Goal: Communication & Community: Share content

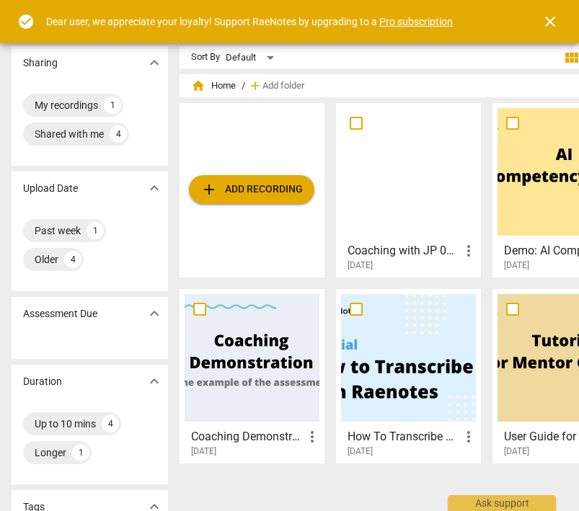
click at [393, 208] on div at bounding box center [408, 172] width 135 height 128
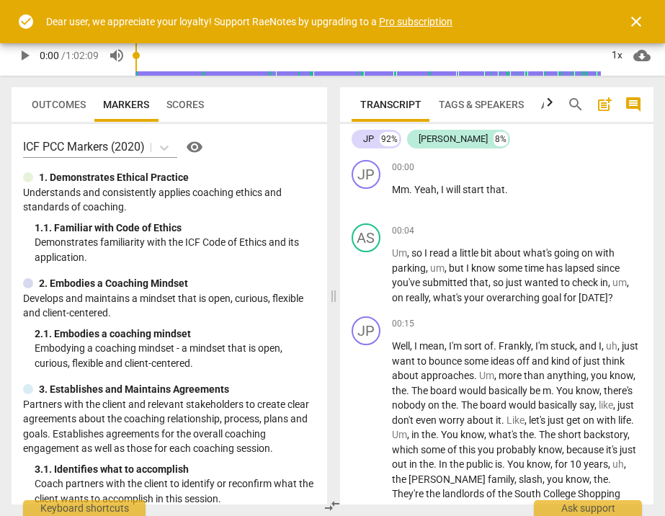
click at [578, 23] on span "close" at bounding box center [636, 21] width 35 height 17
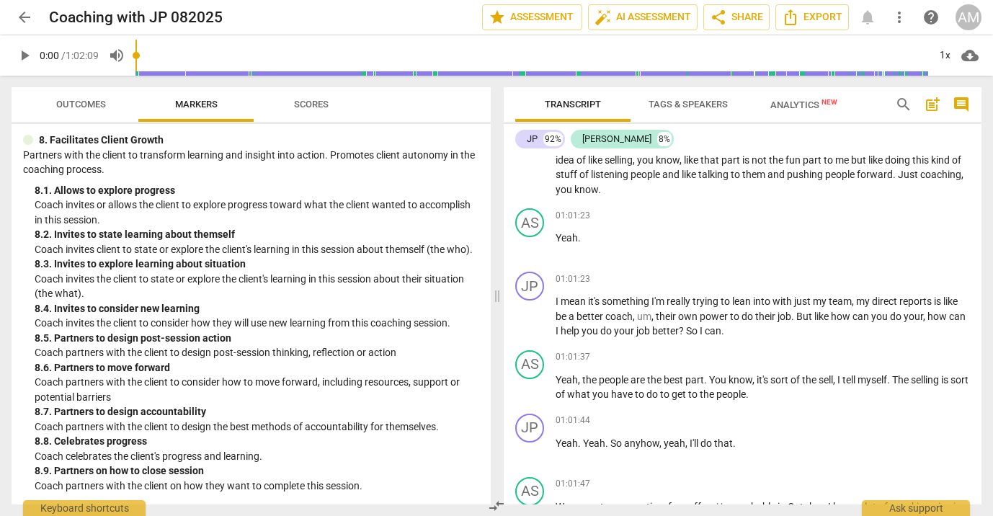
scroll to position [1592, 0]
click at [312, 115] on button "Scores" at bounding box center [311, 104] width 115 height 35
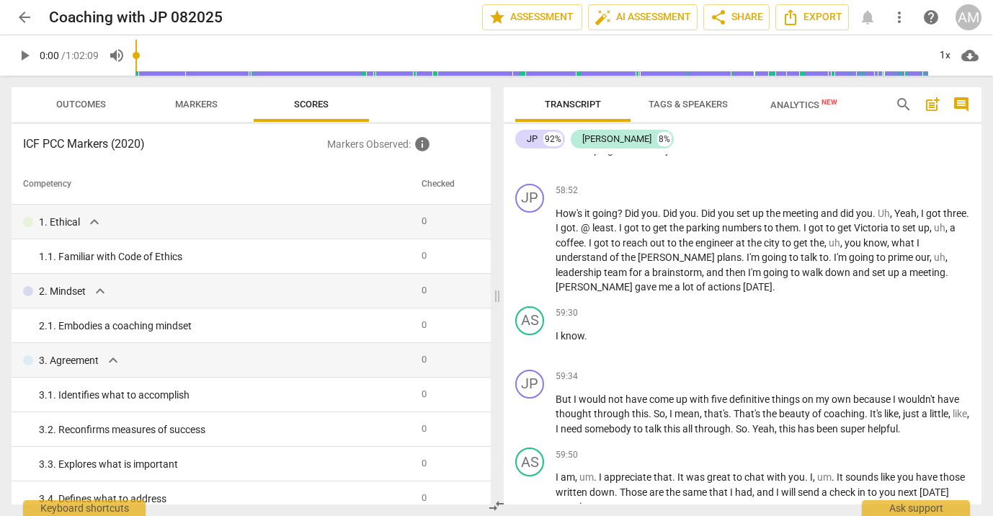
scroll to position [12442, 0]
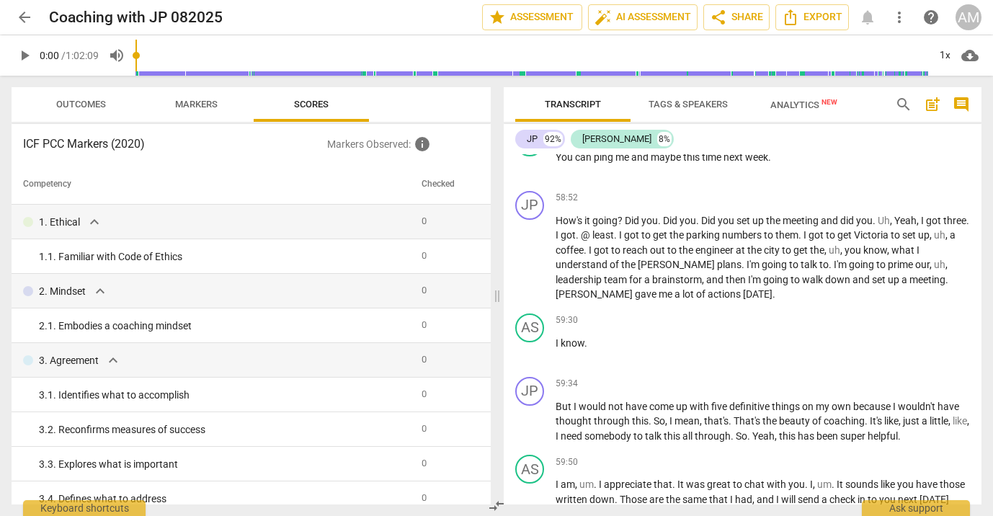
click at [23, 9] on span "arrow_back" at bounding box center [24, 17] width 17 height 17
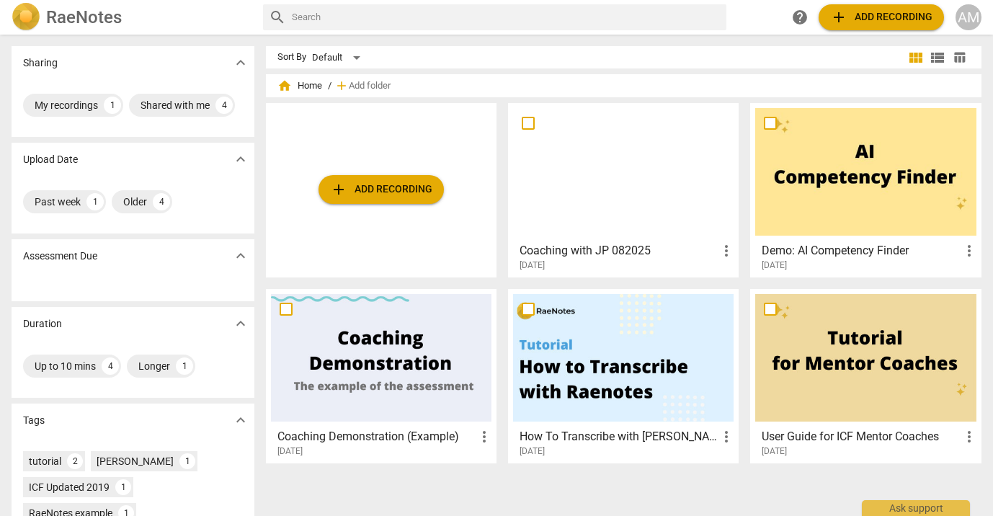
click at [578, 249] on span "more_vert" at bounding box center [726, 250] width 17 height 17
click at [578, 283] on li "Delete" at bounding box center [741, 285] width 55 height 35
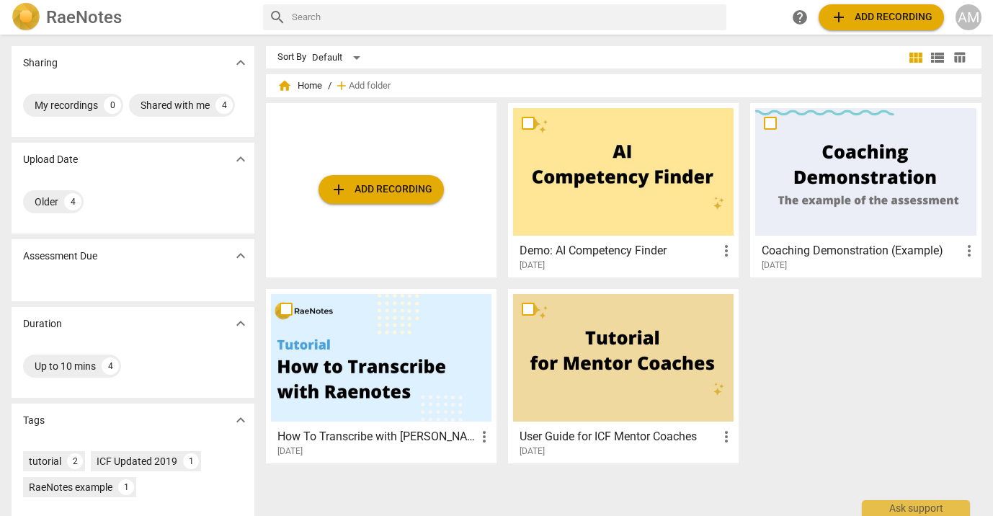
click at [396, 197] on span "add Add recording" at bounding box center [381, 189] width 102 height 17
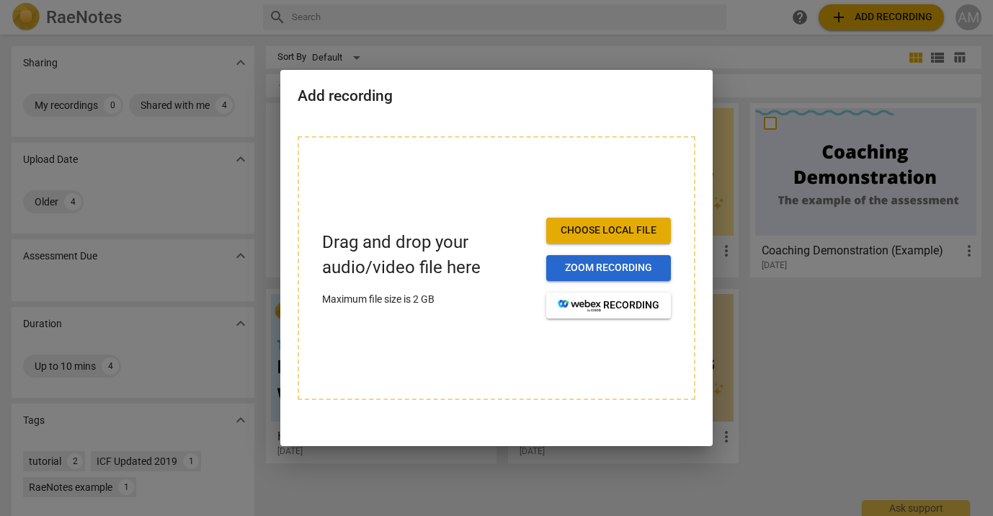
click at [578, 275] on span "Zoom recording" at bounding box center [609, 268] width 102 height 14
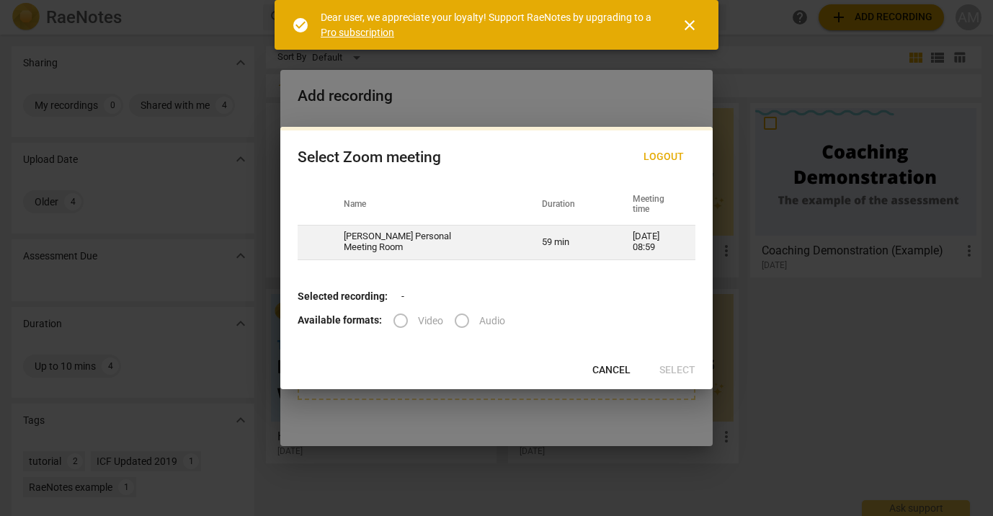
click at [420, 238] on td "Ashley Mudd's Personal Meeting Room" at bounding box center [425, 242] width 198 height 35
radio input "true"
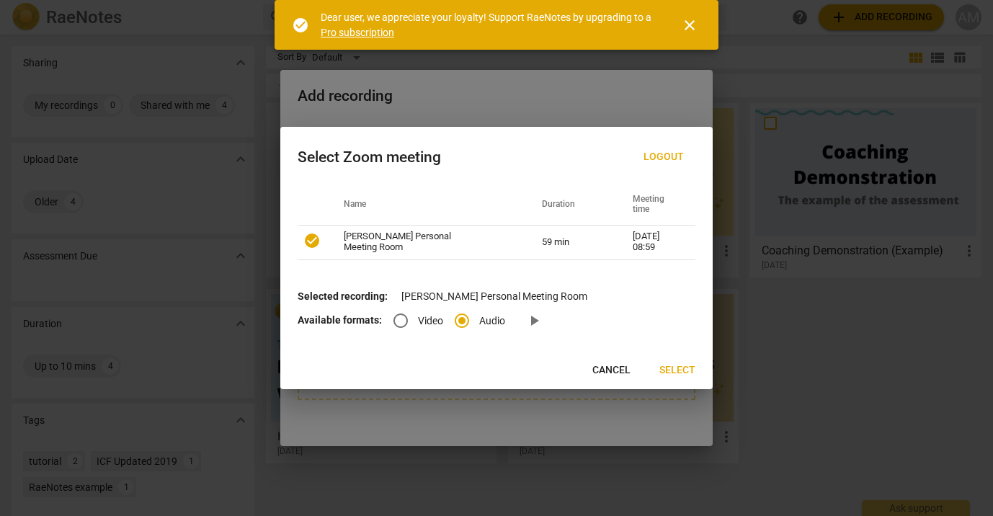
click at [690, 372] on span "Select" at bounding box center [677, 370] width 36 height 14
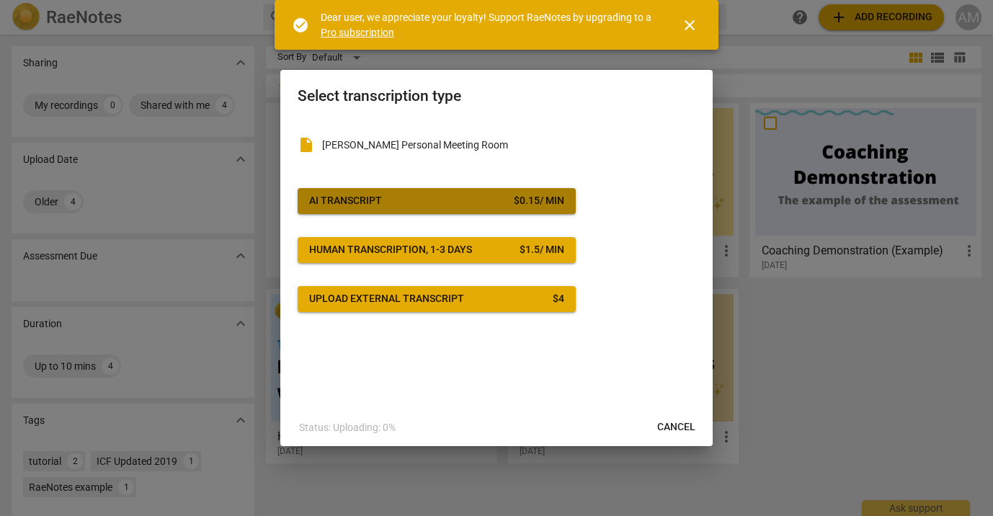
click at [555, 208] on button "AI Transcript $ 0.15 / min" at bounding box center [437, 201] width 278 height 26
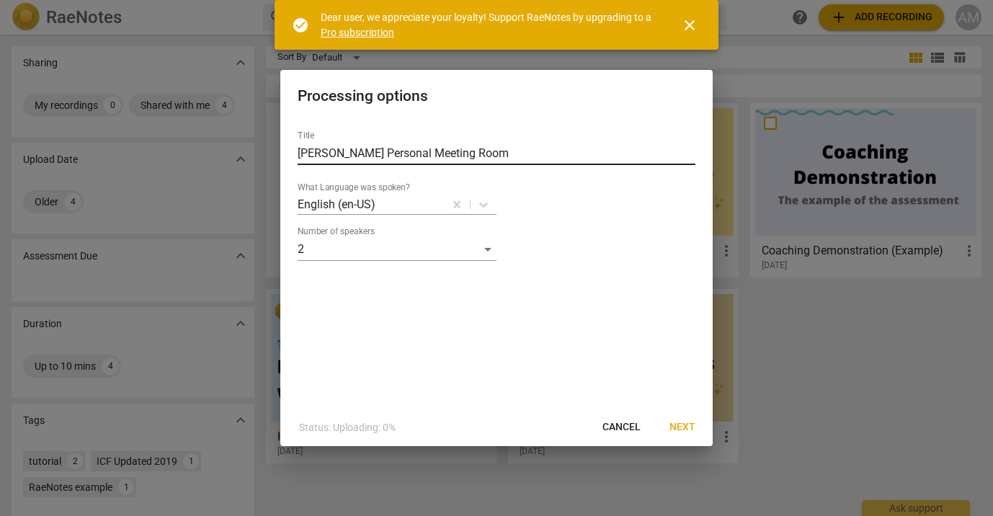
click at [435, 149] on input "Ashley Mudd's Personal Meeting Room" at bounding box center [497, 153] width 398 height 23
click at [435, 148] on input "Ashley Mudd's Personal Meeting Room" at bounding box center [497, 153] width 398 height 23
type input "Session with JP 082025"
click at [685, 422] on span "Next" at bounding box center [683, 427] width 26 height 14
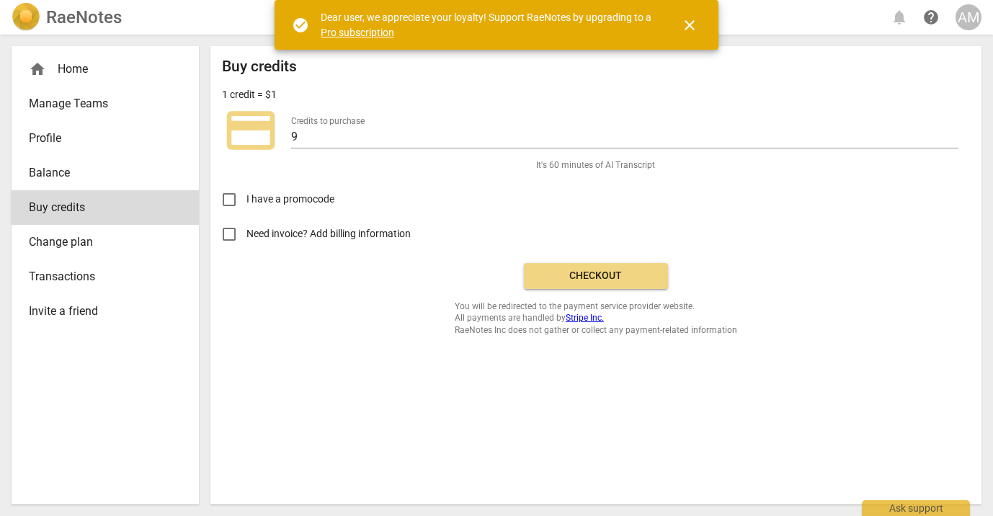
click at [554, 276] on span "Checkout" at bounding box center [596, 276] width 121 height 14
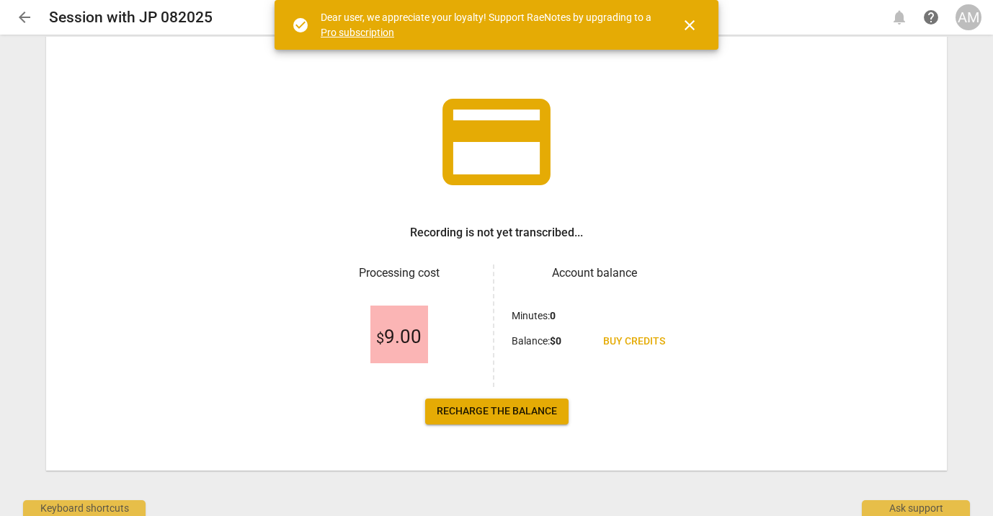
scroll to position [53, 0]
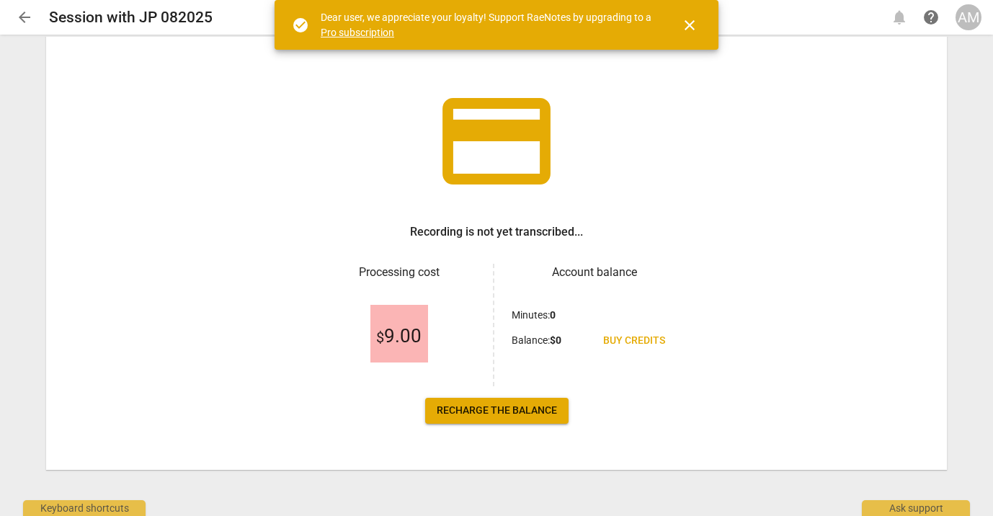
click at [683, 28] on span "close" at bounding box center [689, 25] width 17 height 17
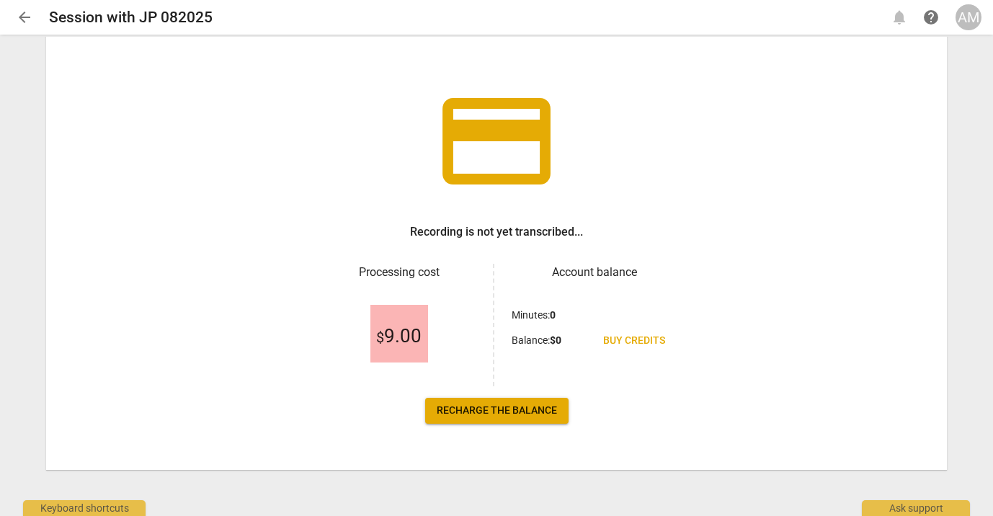
click at [528, 237] on h3 "Recording is not yet transcribed..." at bounding box center [496, 231] width 173 height 17
click at [395, 277] on h3 "Processing cost" at bounding box center [398, 272] width 165 height 17
click at [592, 277] on h3 "Account balance" at bounding box center [594, 272] width 165 height 17
click at [35, 21] on span "arrow_back" at bounding box center [25, 17] width 26 height 17
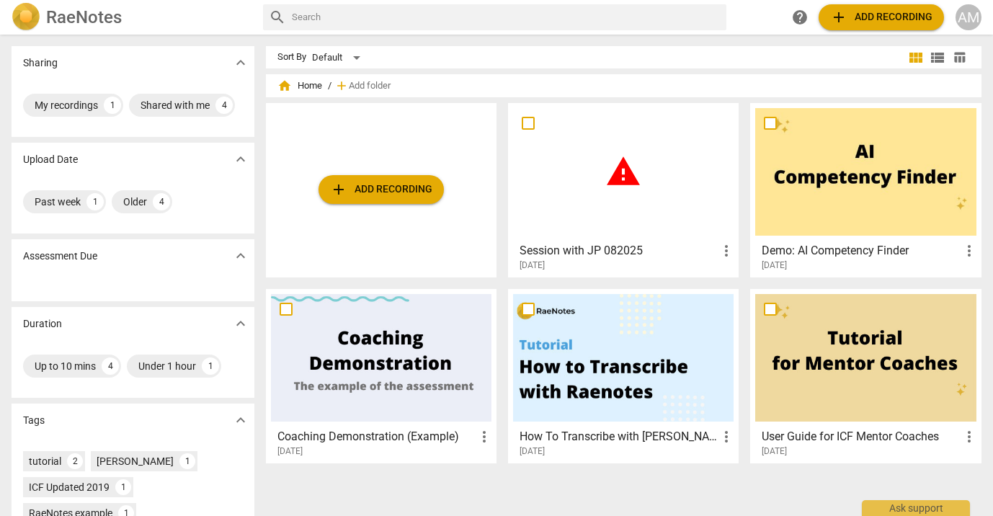
click at [623, 187] on span "warning" at bounding box center [623, 172] width 36 height 36
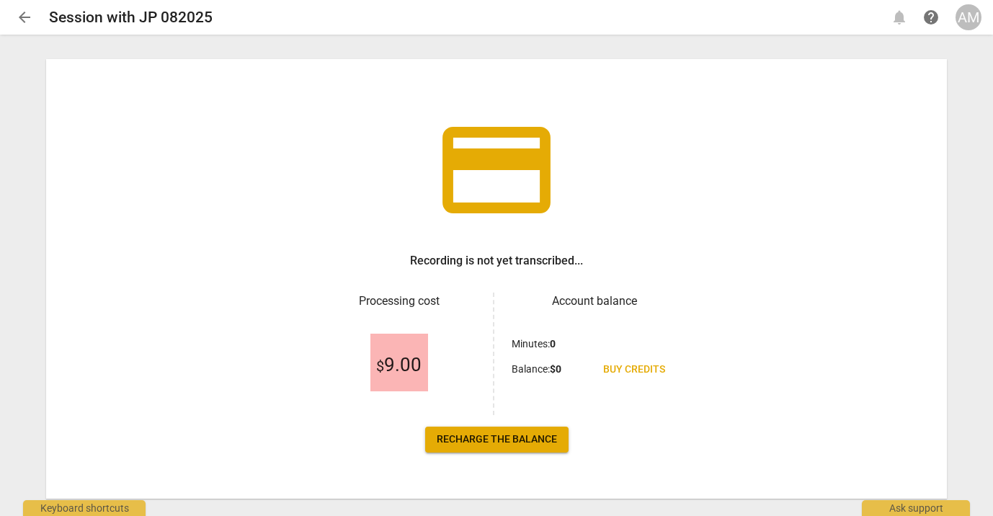
scroll to position [53, 0]
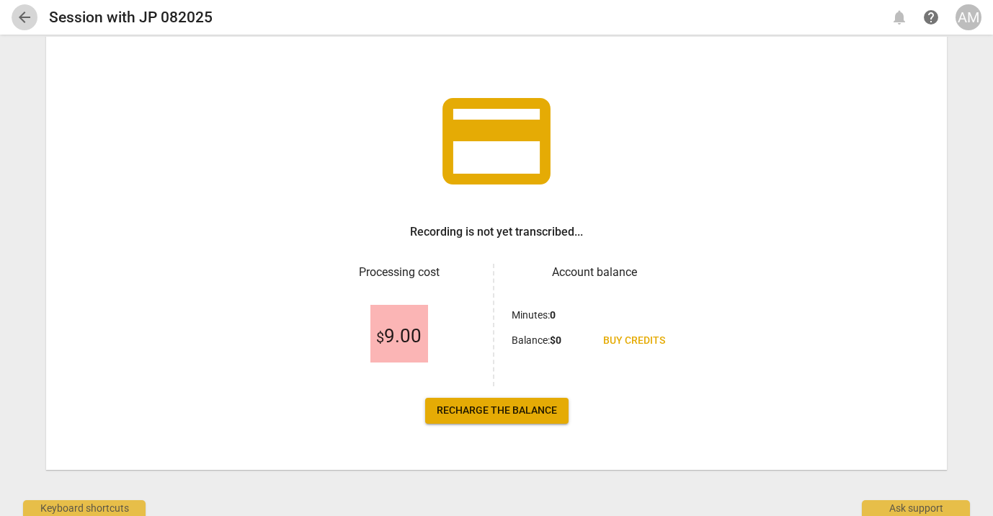
click at [35, 15] on span "arrow_back" at bounding box center [25, 17] width 26 height 17
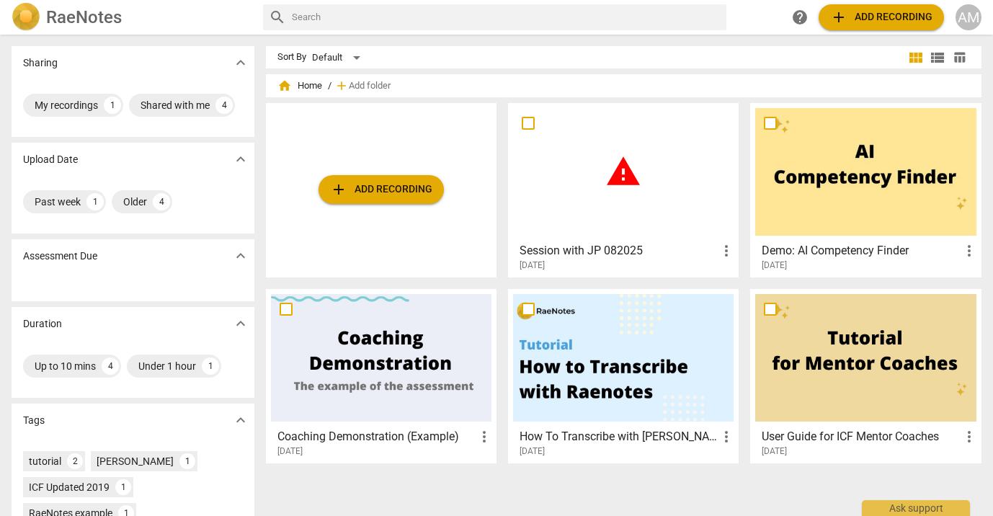
click at [974, 20] on div "AM" at bounding box center [969, 17] width 26 height 26
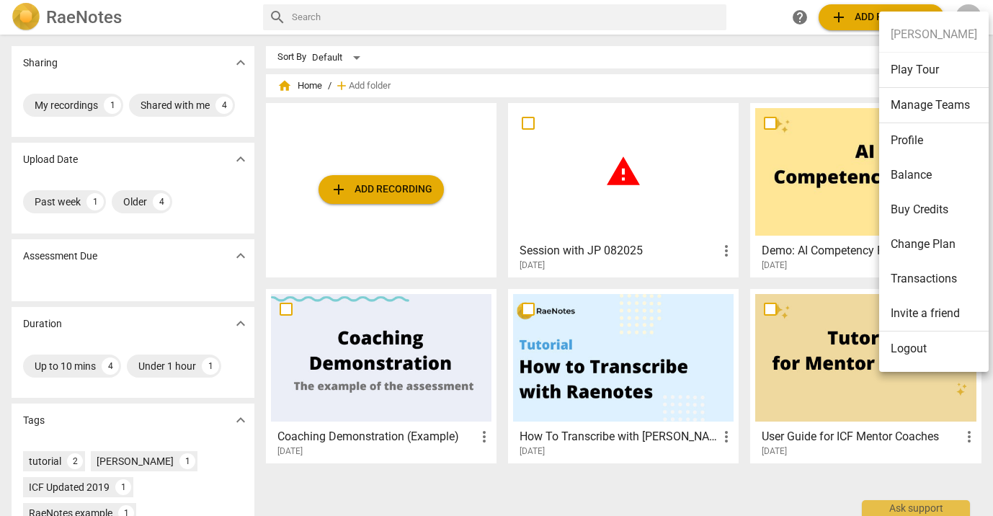
click at [949, 239] on li "Change Plan" at bounding box center [934, 244] width 110 height 35
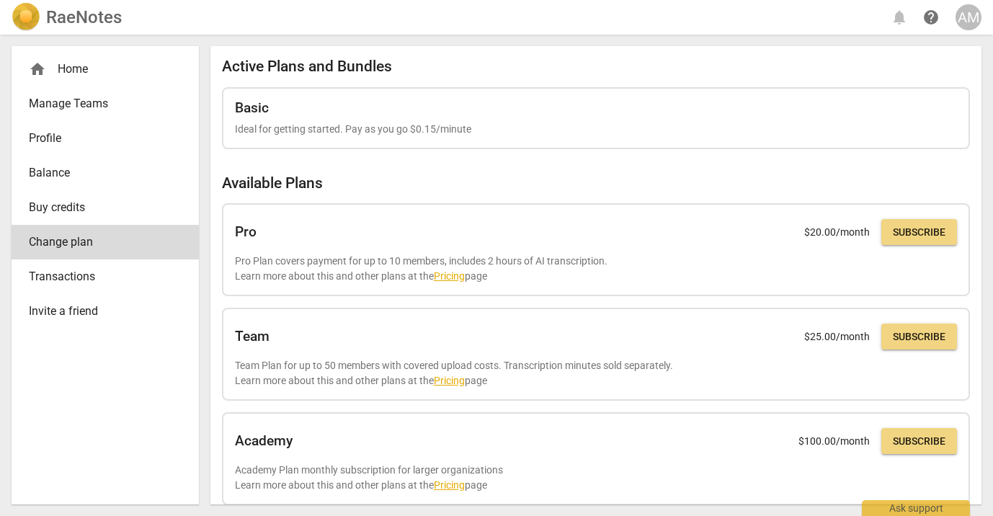
scroll to position [3, 0]
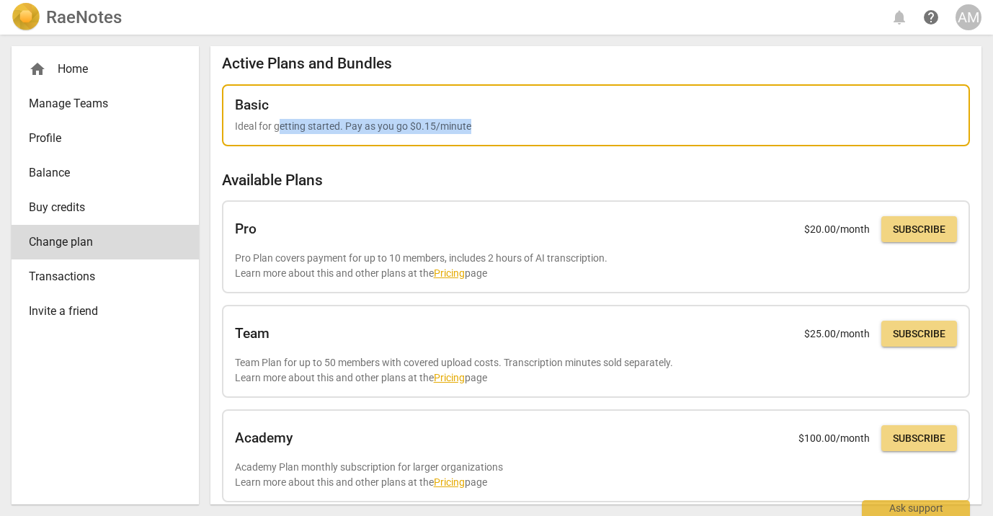
drag, startPoint x: 277, startPoint y: 121, endPoint x: 499, endPoint y: 131, distance: 221.5
click at [499, 131] on p "Ideal for getting started. Pay as you go $0.15/minute" at bounding box center [596, 126] width 722 height 15
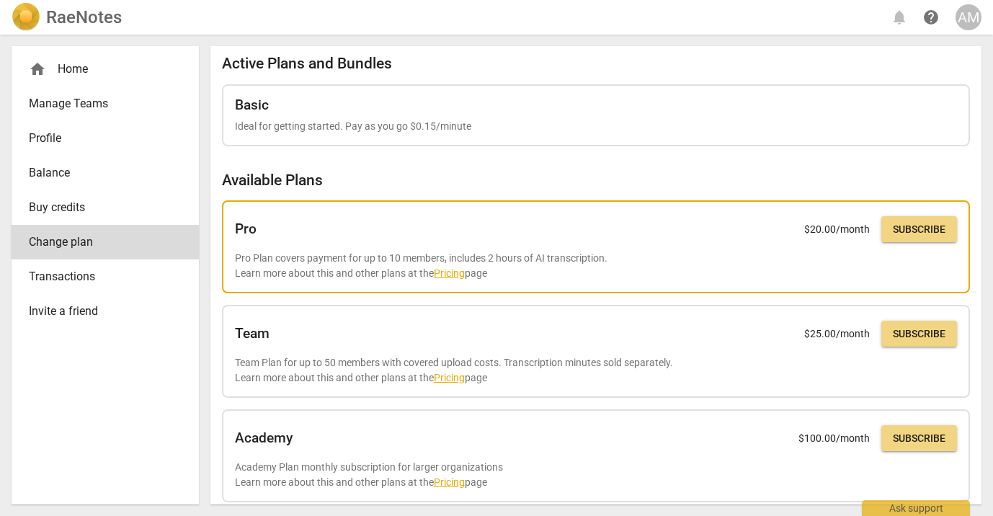
click at [316, 258] on p "Pro Plan covers payment for up to 10 members, includes 2 hours of AI transcript…" at bounding box center [596, 266] width 722 height 30
click at [288, 259] on p "Pro Plan covers payment for up to 10 members, includes 2 hours of AI transcript…" at bounding box center [596, 266] width 722 height 30
drag, startPoint x: 284, startPoint y: 267, endPoint x: 496, endPoint y: 272, distance: 212.0
click at [496, 272] on p "Pro Plan covers payment for up to 10 members, includes 2 hours of AI transcript…" at bounding box center [596, 266] width 722 height 30
click at [489, 251] on p "Pro Plan covers payment for up to 10 members, includes 2 hours of AI transcript…" at bounding box center [596, 266] width 722 height 30
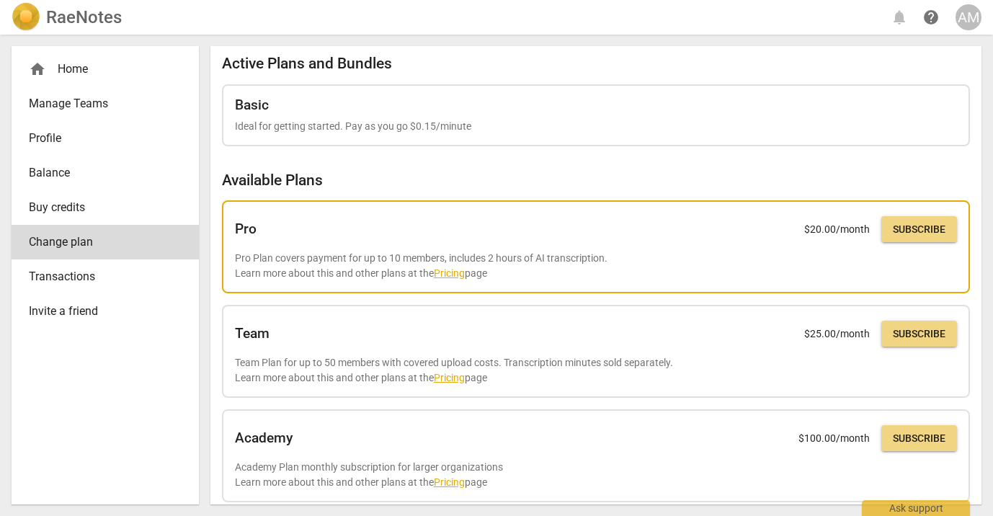
click at [465, 268] on link "Pricing" at bounding box center [449, 273] width 31 height 12
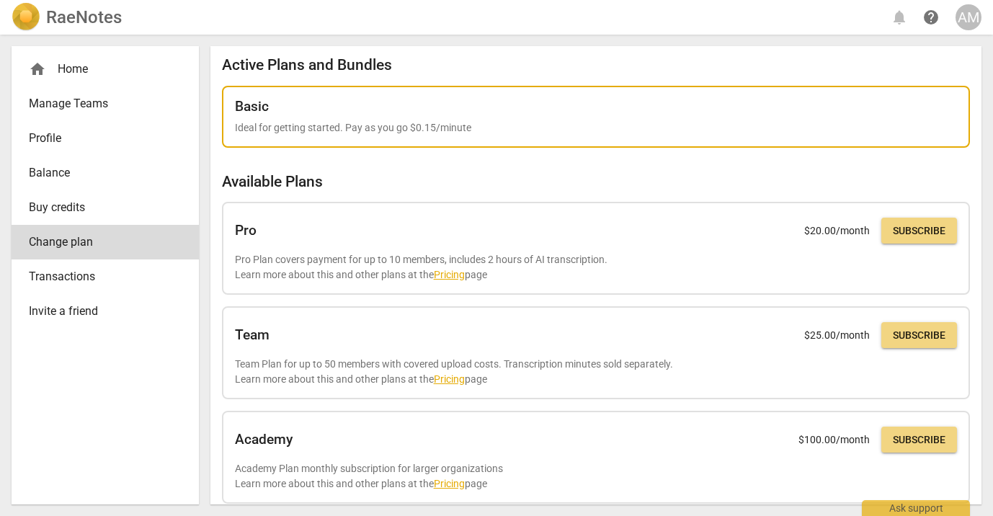
scroll to position [0, 0]
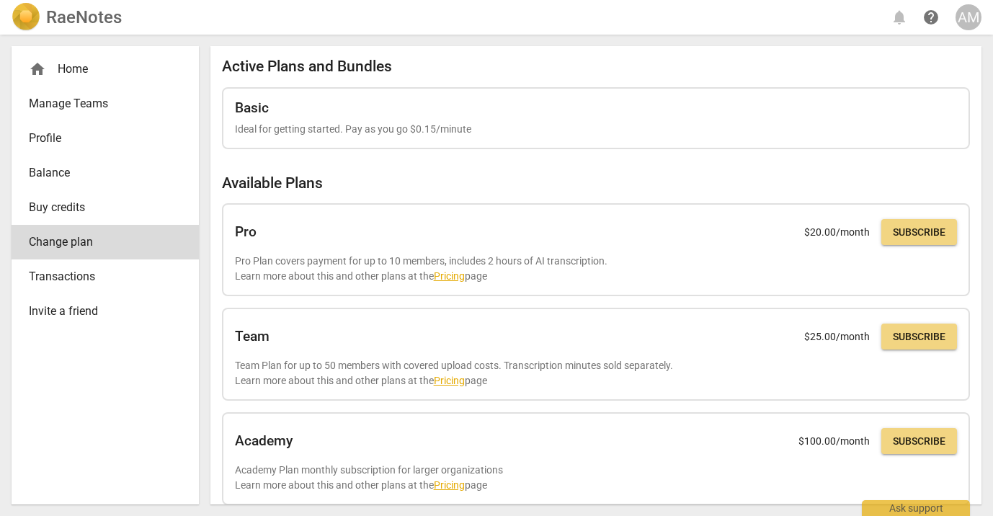
click at [100, 71] on div "home Home" at bounding box center [99, 69] width 141 height 17
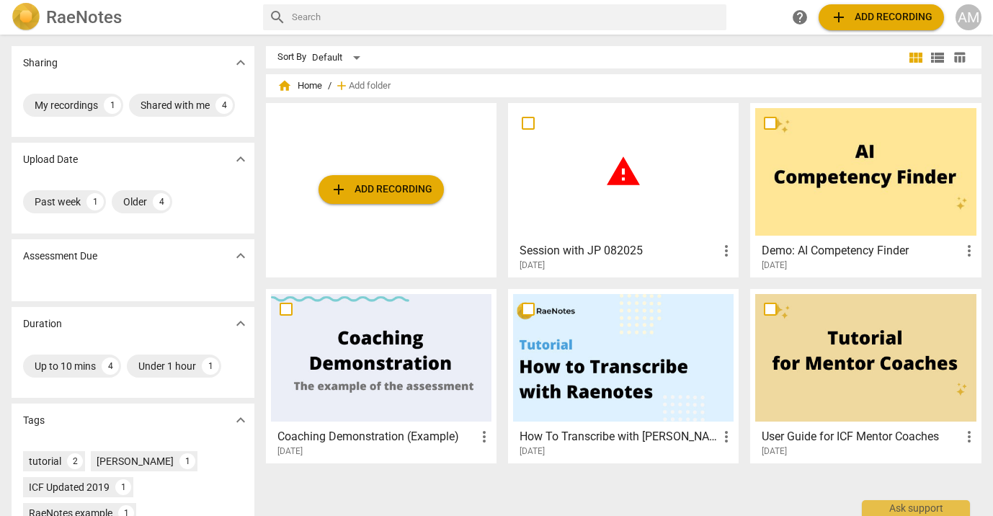
click at [610, 174] on span "warning" at bounding box center [623, 172] width 36 height 36
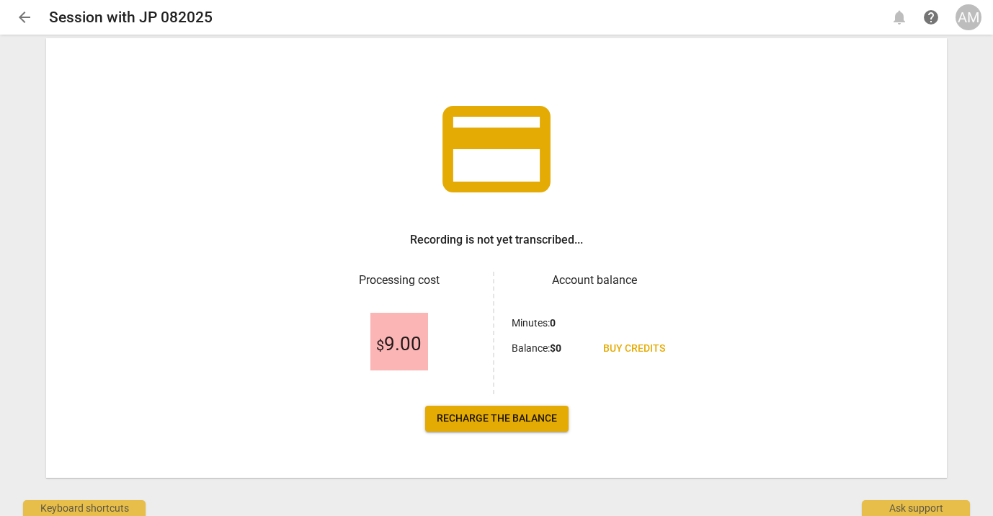
scroll to position [53, 0]
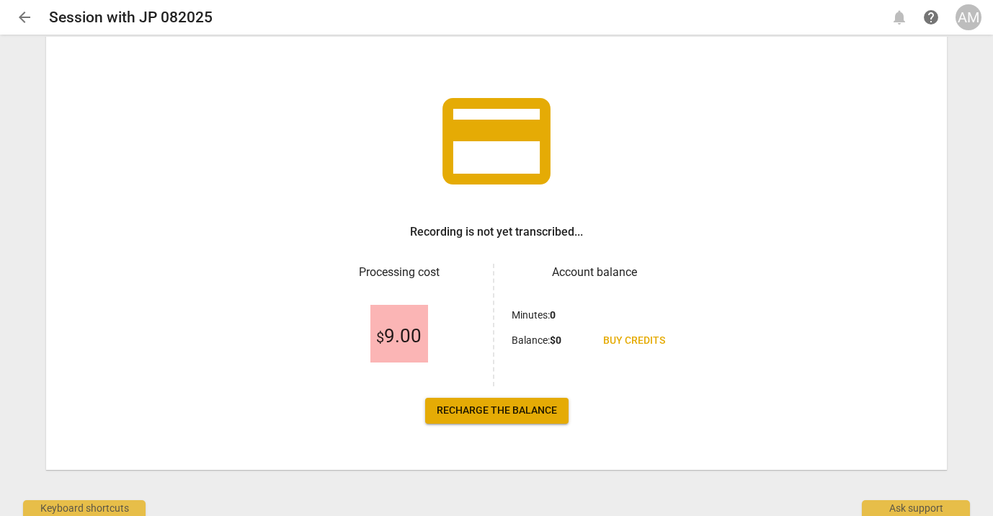
click at [383, 331] on span "$ 9.00" at bounding box center [398, 337] width 45 height 22
click at [529, 409] on span "Recharge the balance" at bounding box center [497, 411] width 120 height 14
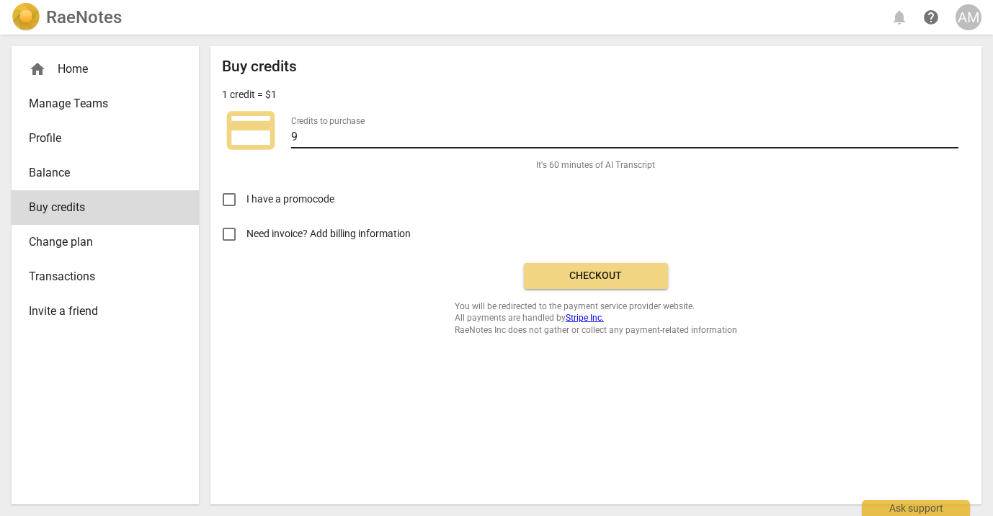
click at [592, 135] on input "9" at bounding box center [624, 138] width 667 height 21
click at [335, 141] on input "9" at bounding box center [624, 138] width 667 height 21
click at [329, 166] on div "Buy credits 1 credit = $1 credit_card Credits to purchase 9 It's 60 minutes of …" at bounding box center [596, 197] width 748 height 278
click at [321, 143] on input "9" at bounding box center [624, 138] width 667 height 21
click at [319, 163] on div "Buy credits 1 credit = $1 credit_card Credits to purchase 9 It's 60 minutes of …" at bounding box center [596, 197] width 748 height 278
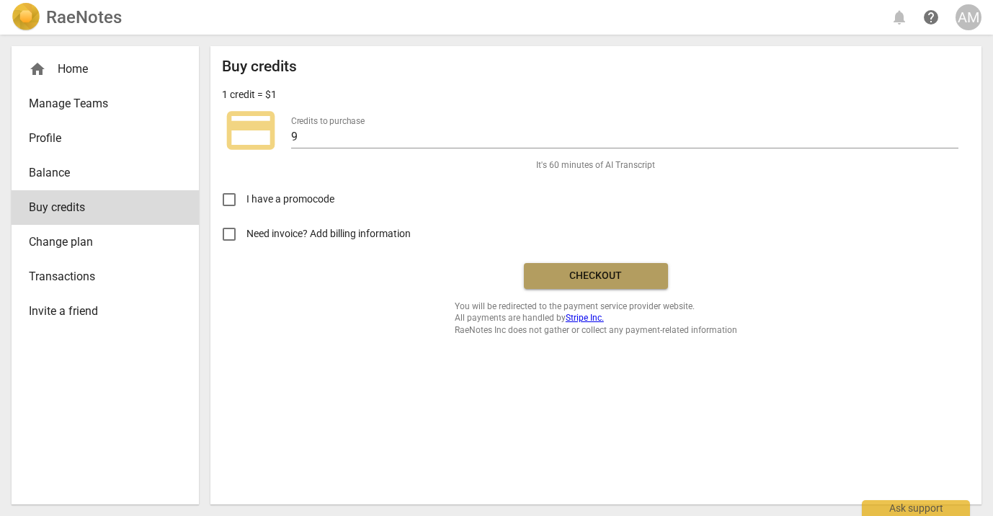
click at [561, 267] on button "Checkout" at bounding box center [596, 276] width 144 height 26
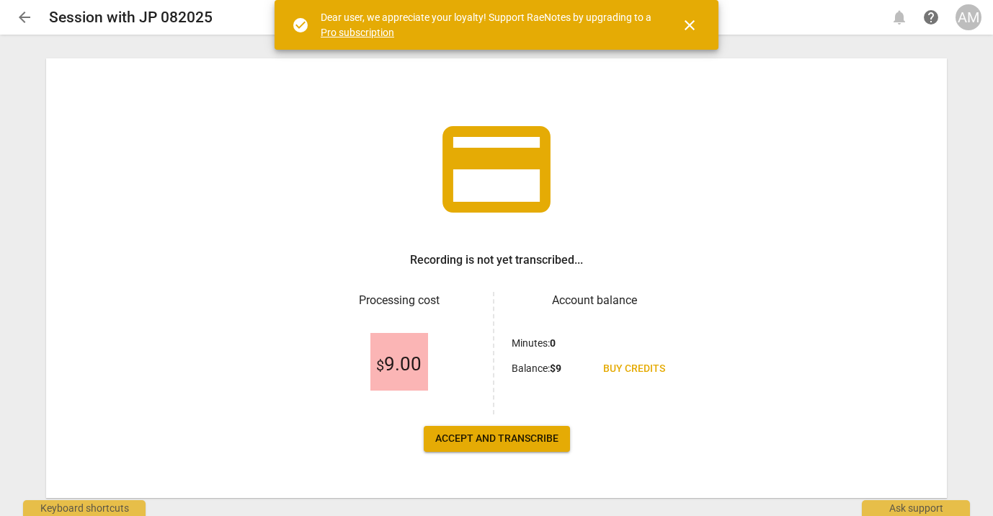
scroll to position [53, 0]
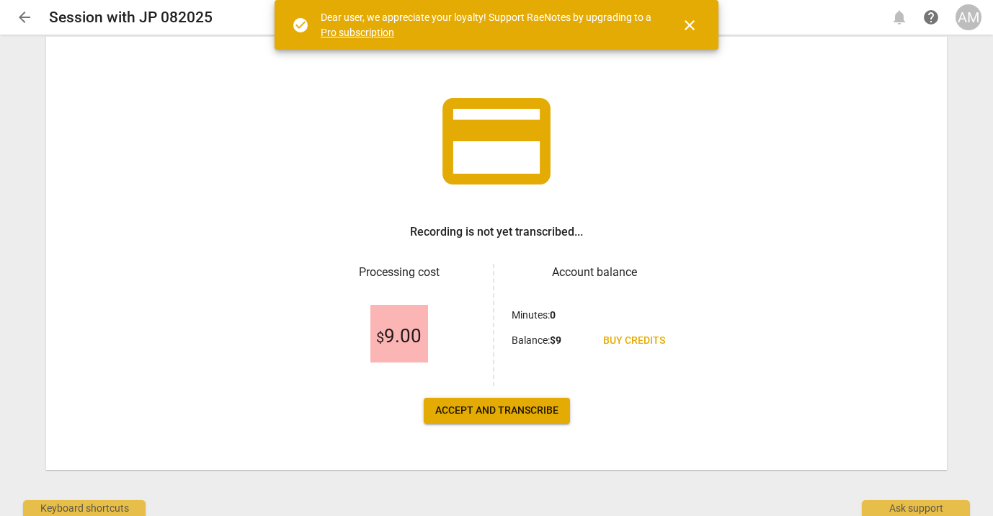
click at [532, 409] on span "Accept and transcribe" at bounding box center [496, 411] width 123 height 14
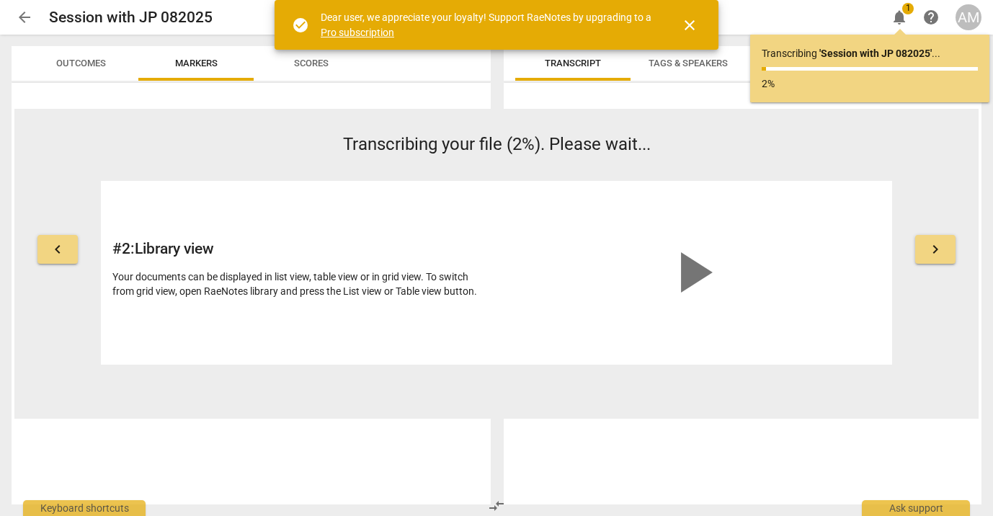
click at [688, 25] on span "close" at bounding box center [689, 25] width 17 height 17
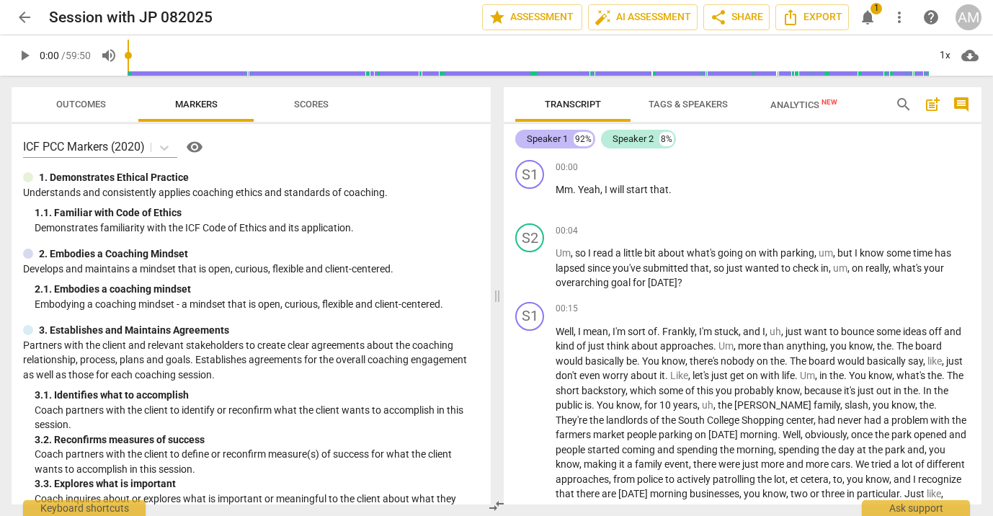
click at [558, 141] on div "Speaker 1" at bounding box center [547, 139] width 41 height 14
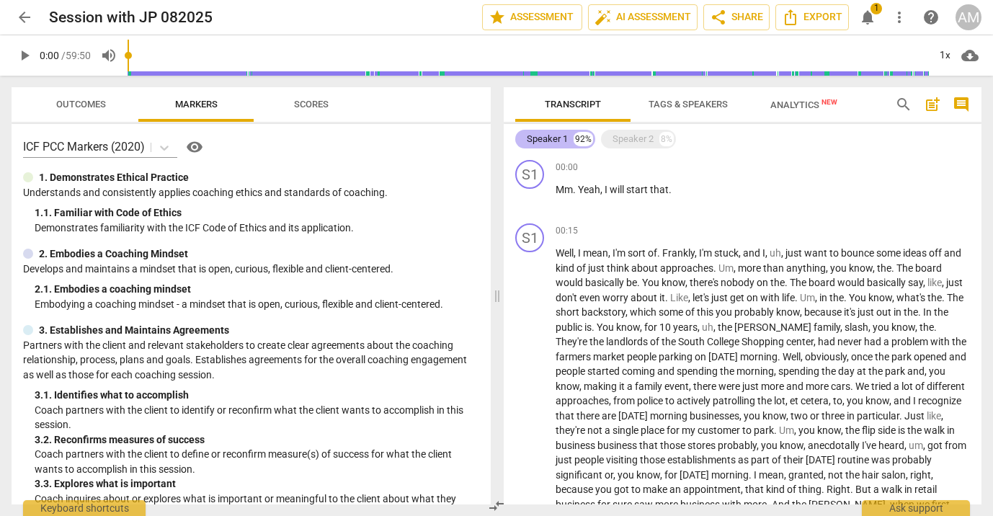
click at [558, 141] on div "Speaker 1" at bounding box center [547, 139] width 41 height 14
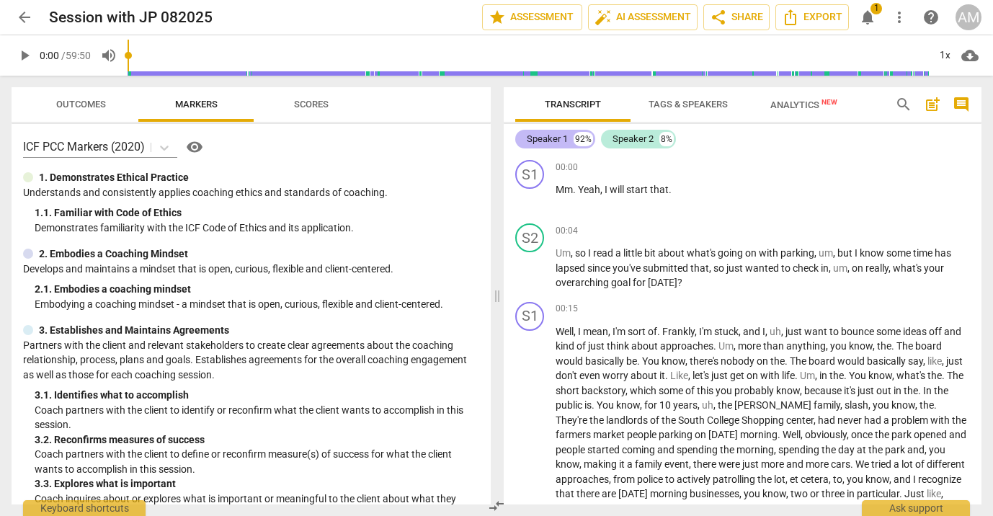
click at [550, 135] on div "Speaker 1" at bounding box center [547, 139] width 41 height 14
click at [665, 109] on span "Tags & Speakers" at bounding box center [688, 104] width 79 height 11
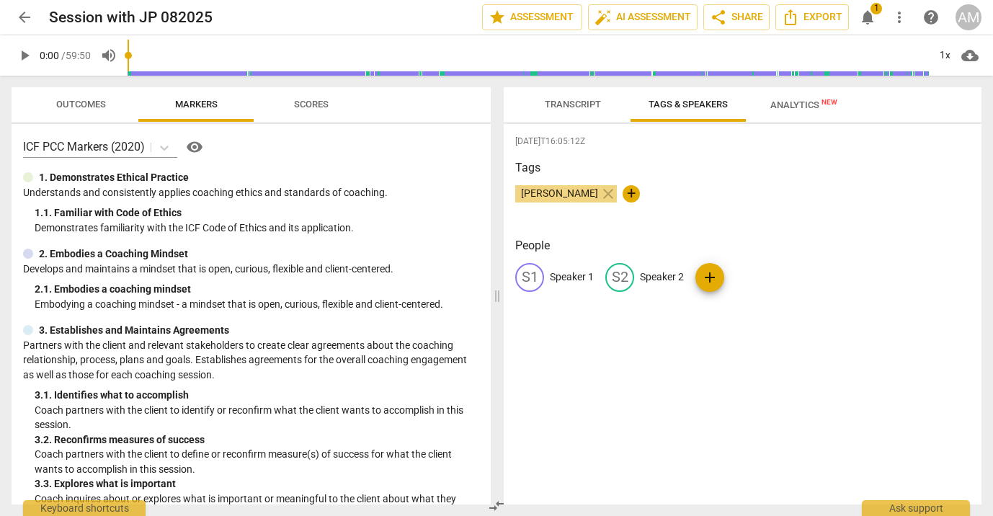
click at [572, 275] on p "Speaker 1" at bounding box center [572, 277] width 44 height 15
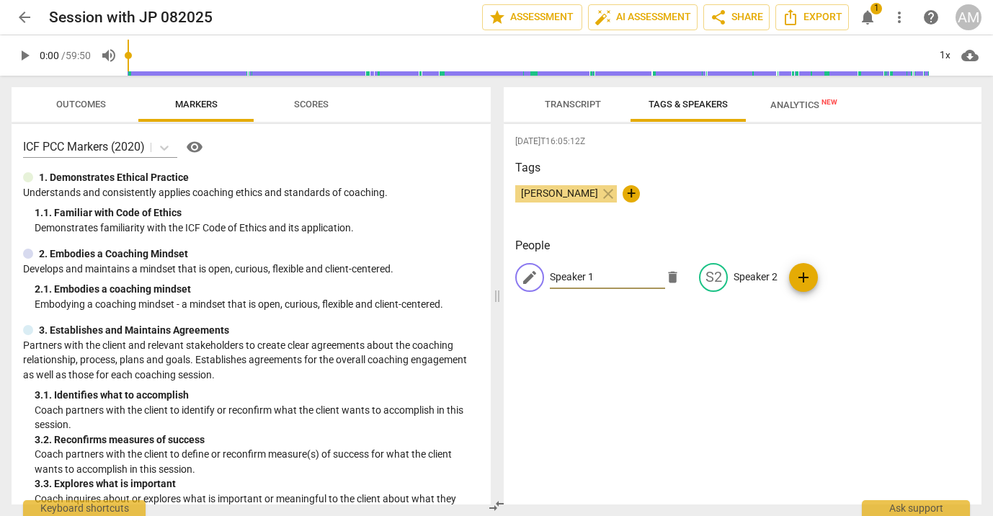
click at [572, 275] on input "Speaker 1" at bounding box center [607, 277] width 115 height 23
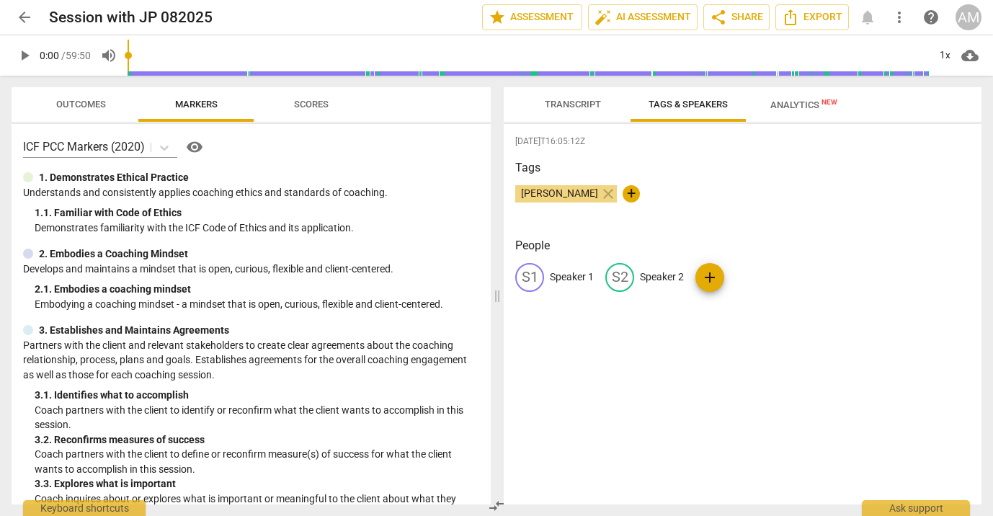
click at [577, 277] on p "Speaker 1" at bounding box center [572, 277] width 44 height 15
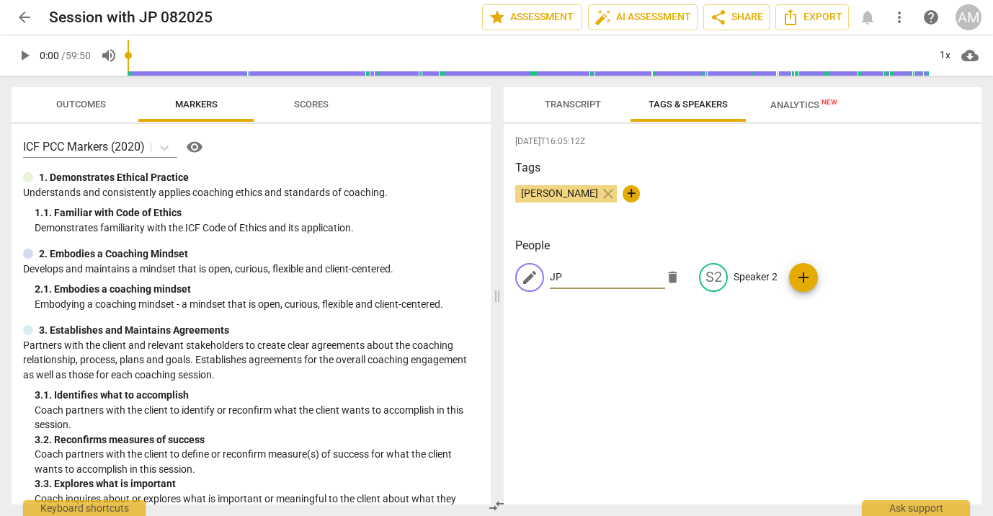
type input "JP"
drag, startPoint x: 658, startPoint y: 341, endPoint x: 667, endPoint y: 332, distance: 12.2
click at [658, 341] on div "[DATE]T16:05:12Z Tags [PERSON_NAME] close + People edit JP delete S2 Speaker 2 …" at bounding box center [743, 314] width 478 height 381
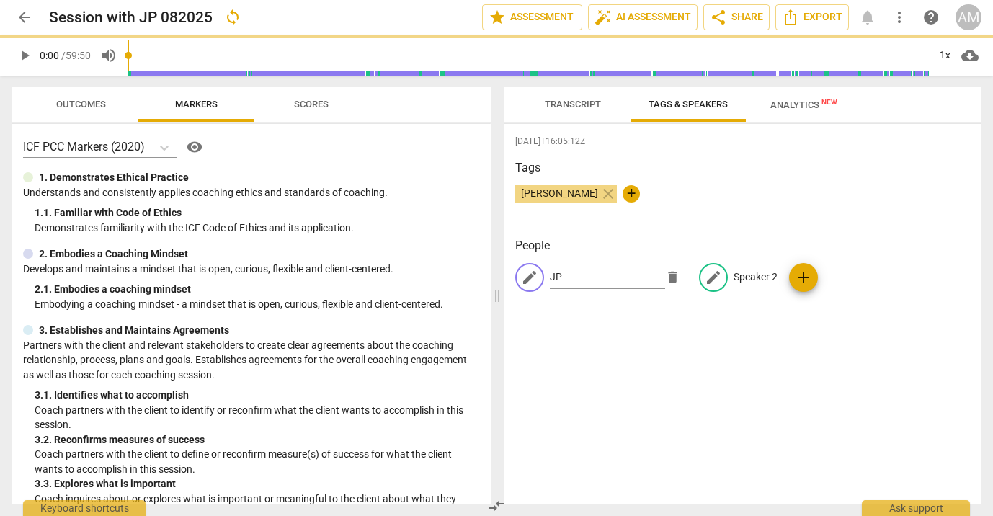
click at [737, 274] on div "edit JP delete edit Speaker 2 add" at bounding box center [742, 283] width 455 height 40
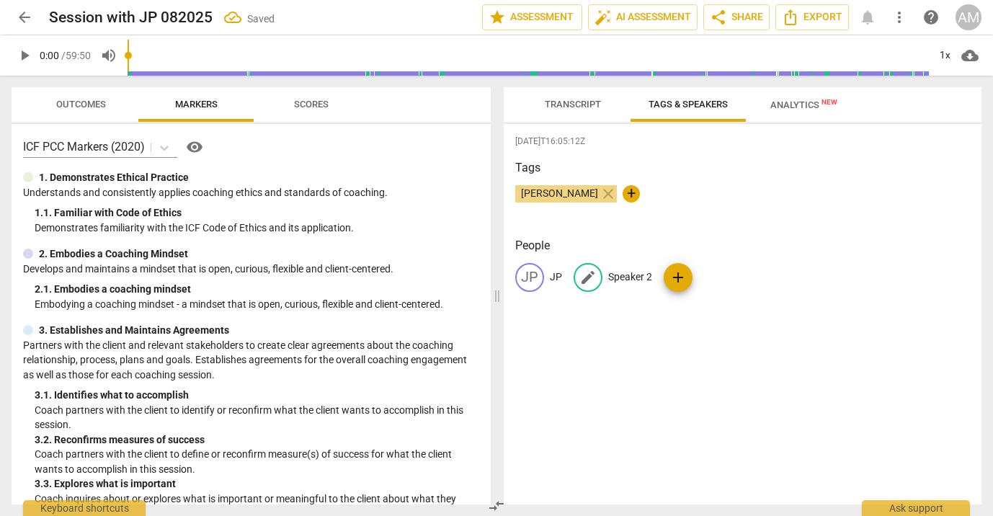
click at [595, 277] on span "edit" at bounding box center [587, 277] width 17 height 17
type input "[PERSON_NAME]"
click at [648, 363] on div "[DATE]T16:05:12Z Tags [PERSON_NAME] close + People JP JP AM [PERSON_NAME] add" at bounding box center [743, 314] width 478 height 381
click at [779, 105] on span "Analytics New" at bounding box center [803, 104] width 67 height 11
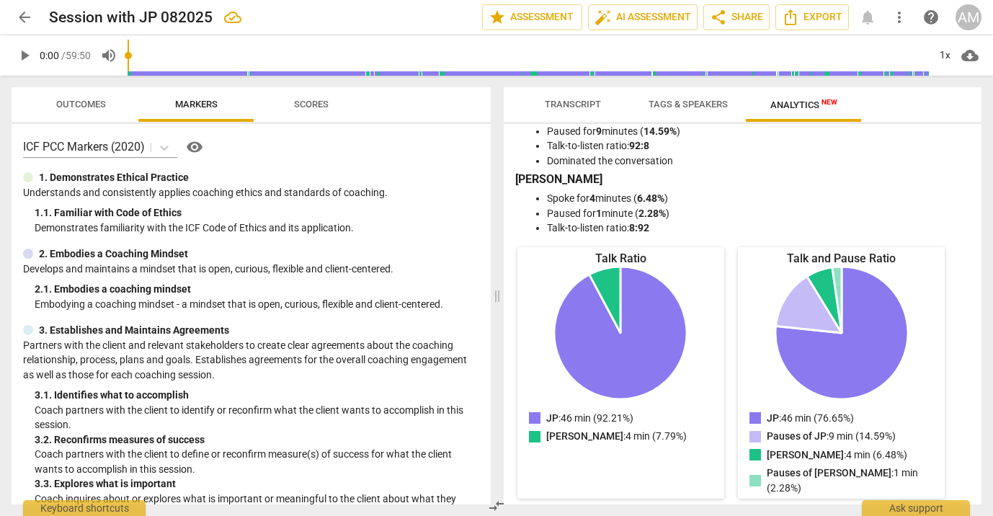
scroll to position [0, 0]
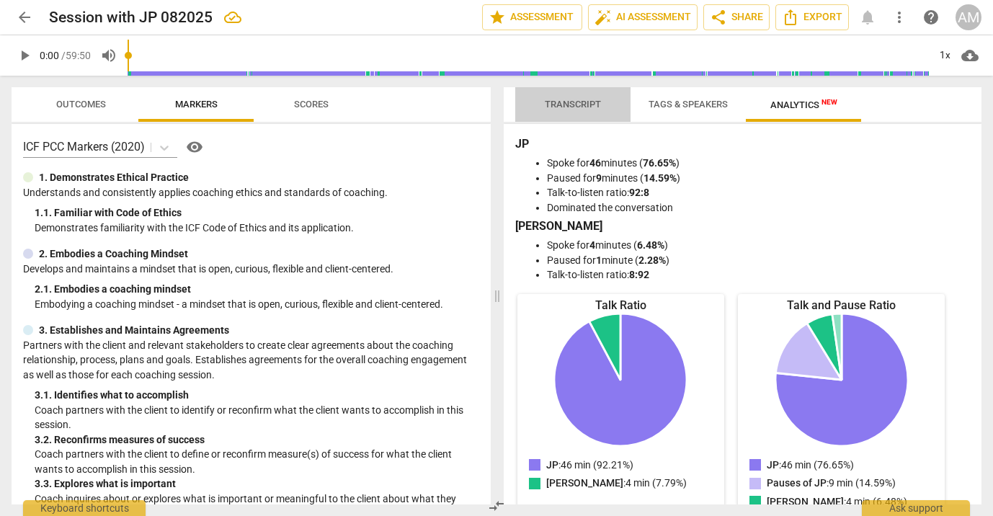
click at [590, 99] on span "Transcript" at bounding box center [573, 104] width 56 height 11
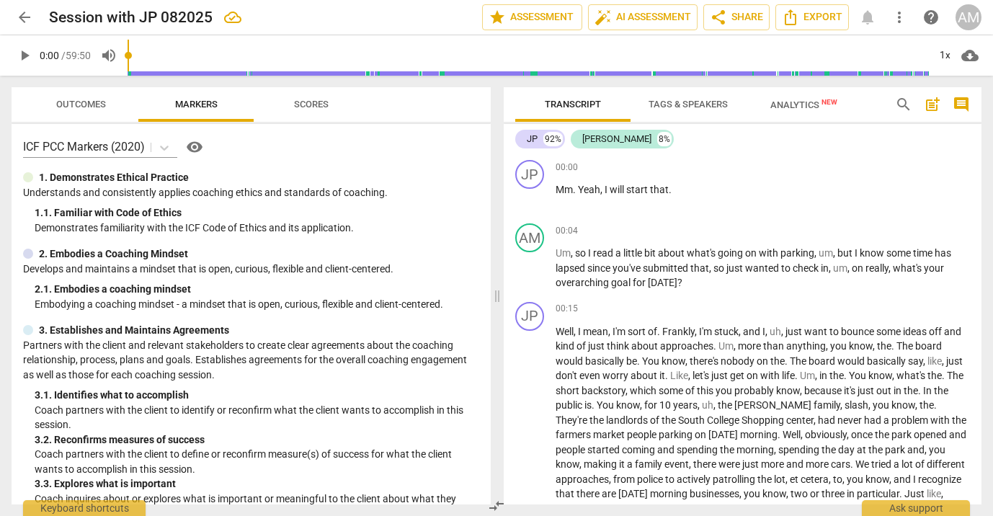
click at [683, 103] on span "Tags & Speakers" at bounding box center [688, 104] width 79 height 11
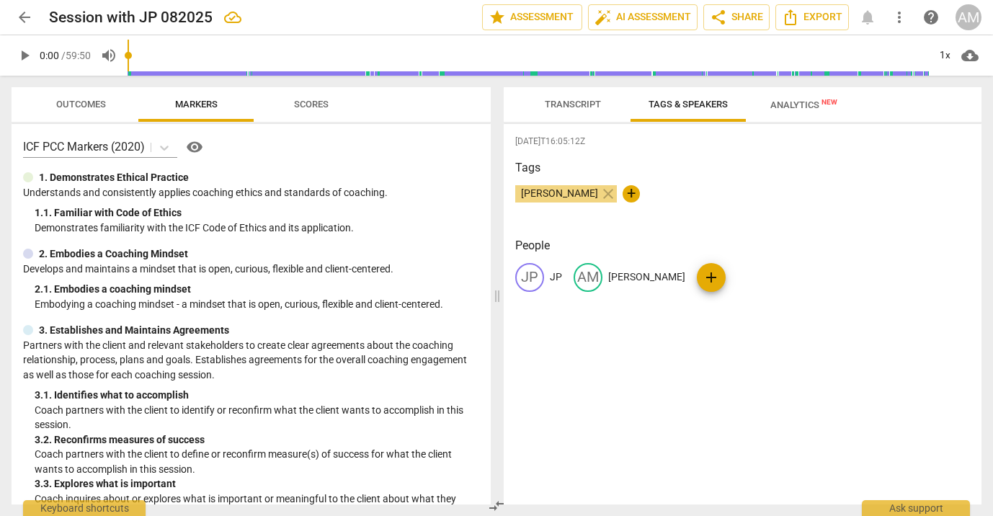
click at [576, 105] on span "Transcript" at bounding box center [573, 104] width 56 height 11
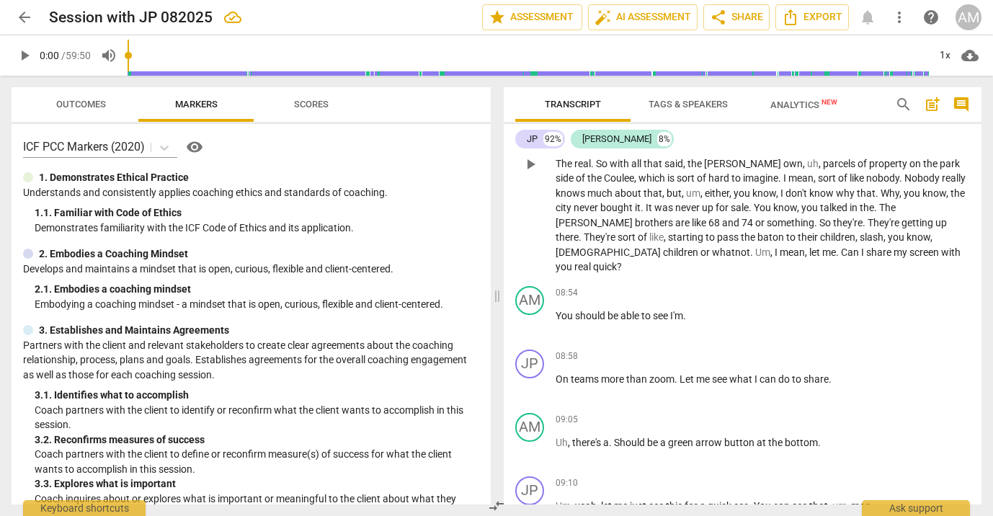
scroll to position [1554, 0]
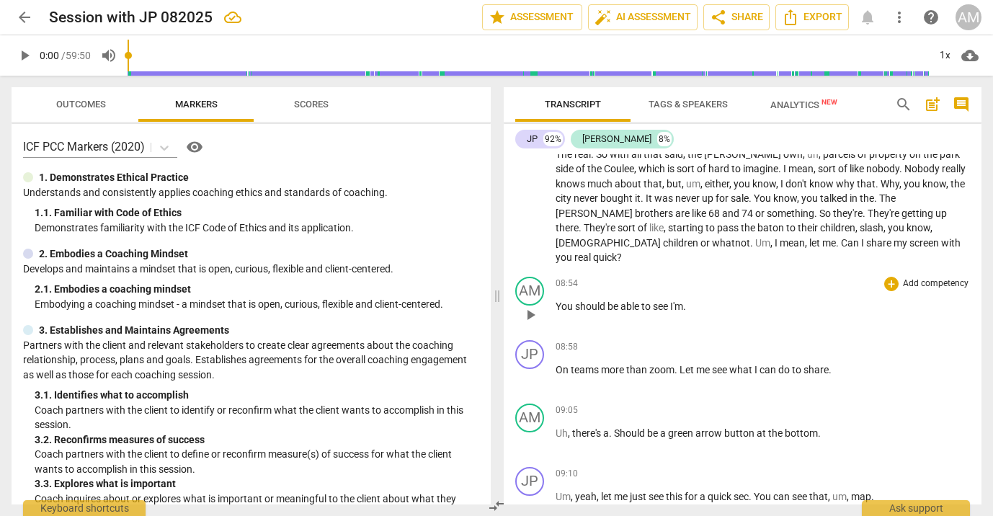
click at [664, 301] on span "see" at bounding box center [661, 307] width 17 height 12
click at [677, 301] on span "I'm" at bounding box center [676, 307] width 13 height 12
click at [679, 301] on span "I'm" at bounding box center [676, 307] width 13 height 12
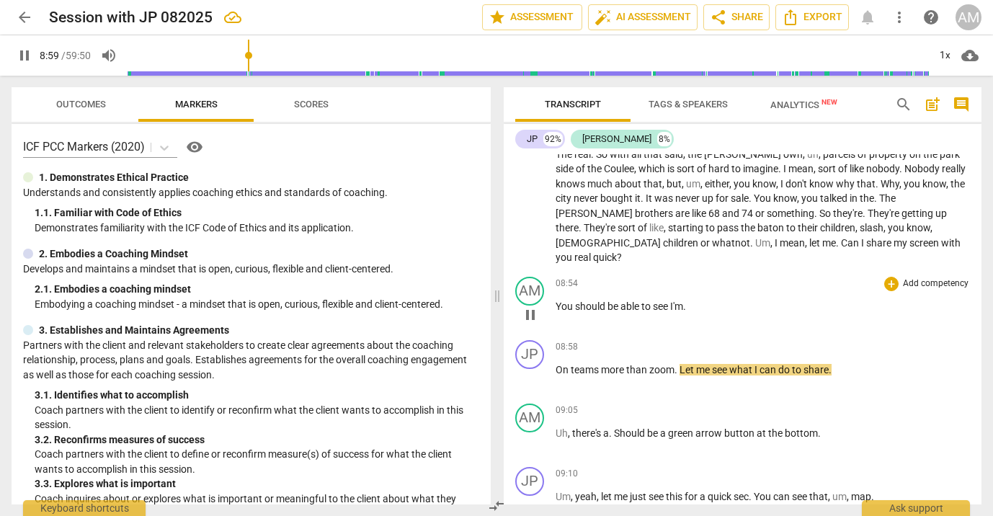
click at [533, 306] on span "pause" at bounding box center [530, 314] width 17 height 17
type input "540"
drag, startPoint x: 685, startPoint y: 292, endPoint x: 673, endPoint y: 290, distance: 12.4
click at [673, 299] on p "You should be able to see I'm ." at bounding box center [763, 306] width 414 height 15
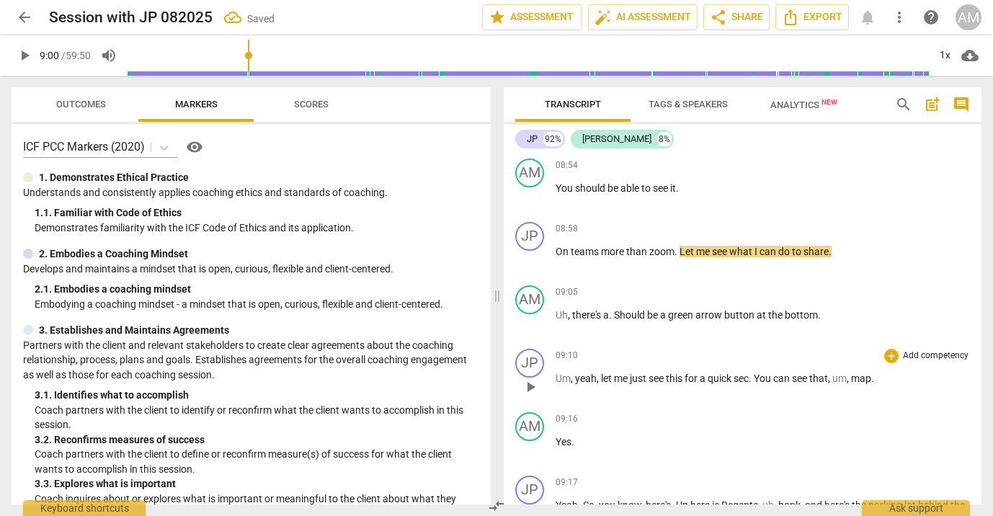
scroll to position [1681, 0]
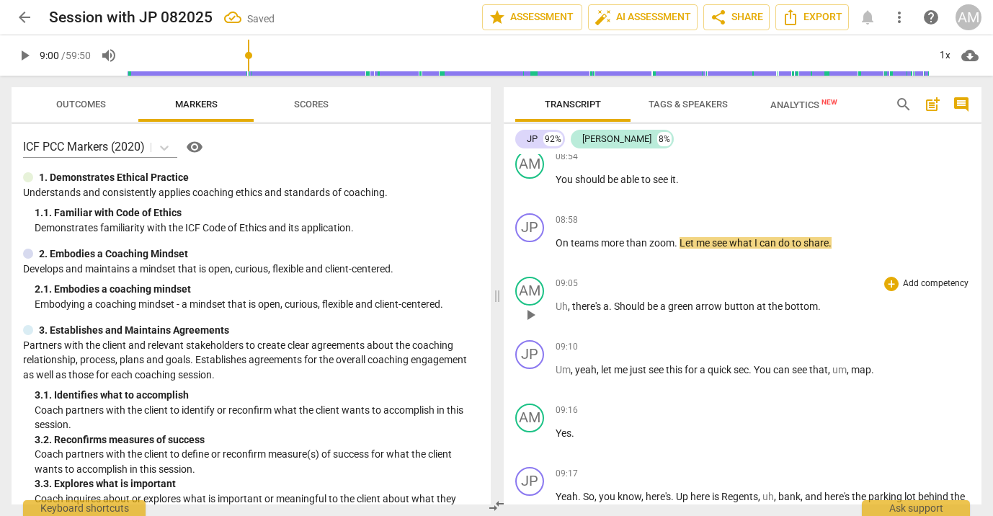
click at [617, 301] on span "Should" at bounding box center [630, 307] width 33 height 12
drag, startPoint x: 620, startPoint y: 290, endPoint x: 595, endPoint y: 289, distance: 24.5
click at [595, 299] on p "Uh , there's a . Should be a green arrow button at the bottom ." at bounding box center [763, 306] width 414 height 15
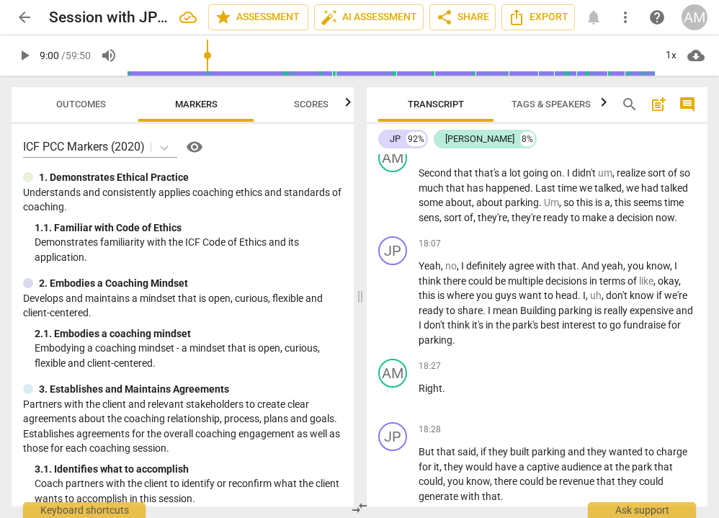
scroll to position [4633, 0]
click at [442, 178] on span "Second" at bounding box center [436, 172] width 35 height 12
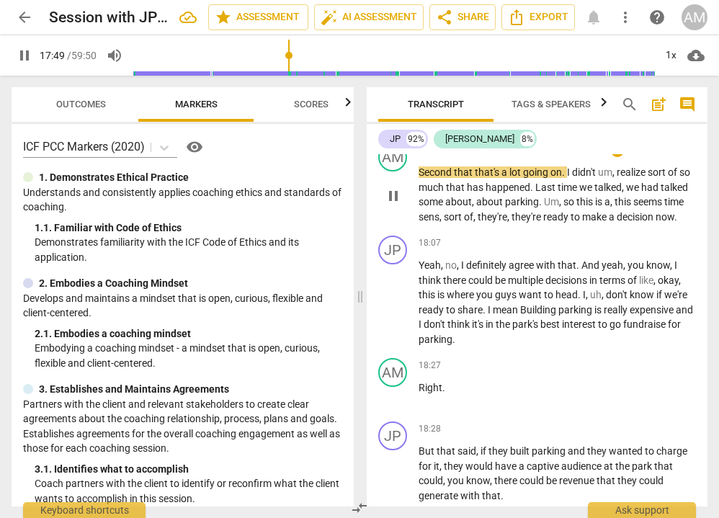
click at [400, 205] on span "pause" at bounding box center [393, 195] width 17 height 17
type input "1070"
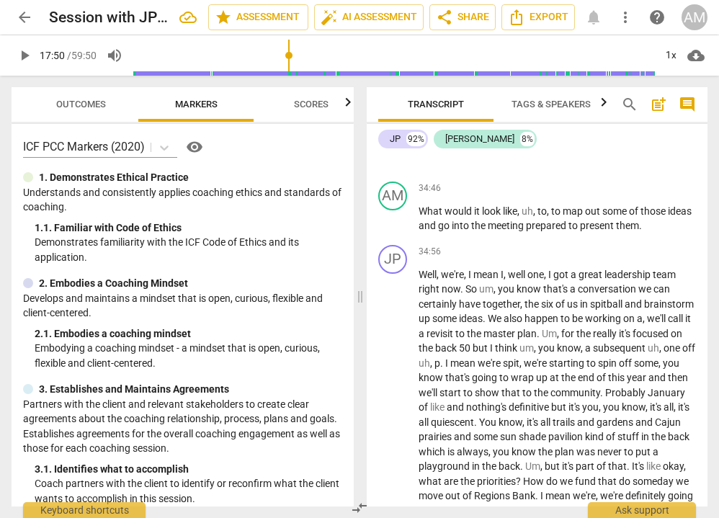
scroll to position [9489, 0]
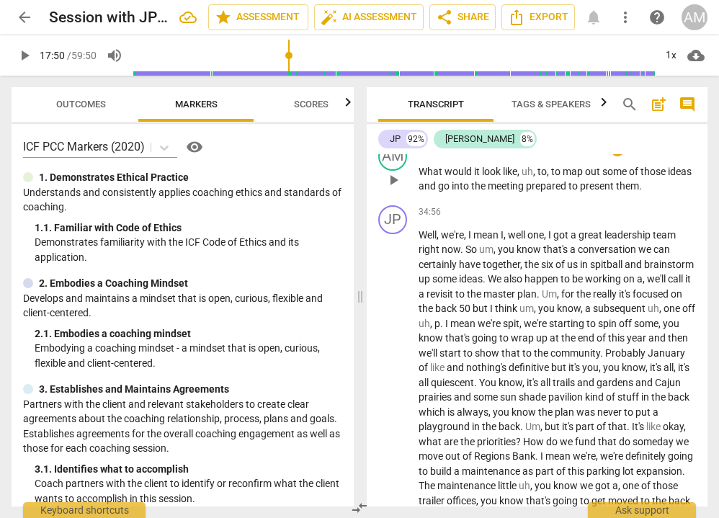
click at [642, 192] on span "." at bounding box center [640, 186] width 3 height 12
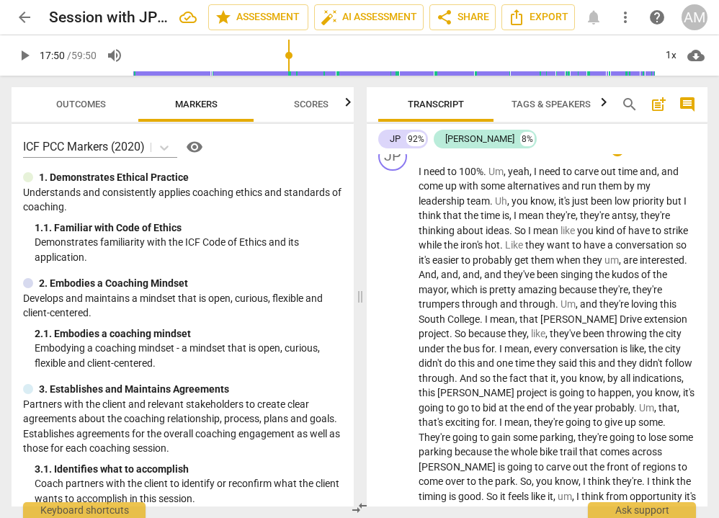
scroll to position [8358, 0]
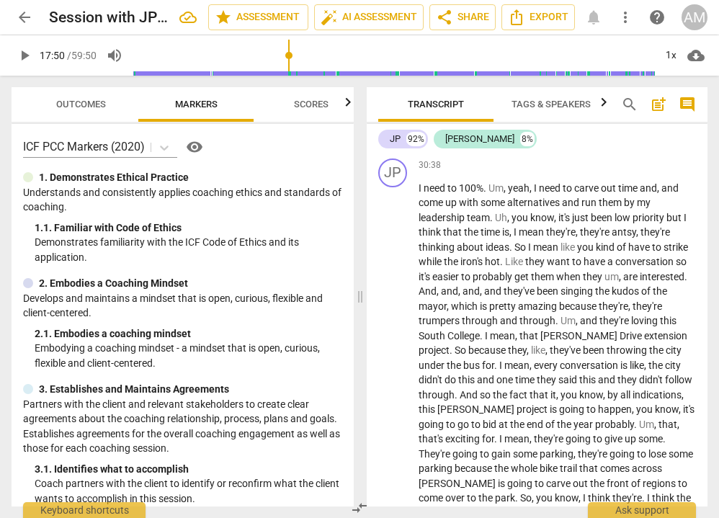
click at [389, 142] on span "play_arrow" at bounding box center [393, 133] width 17 height 17
click at [391, 142] on span "pause" at bounding box center [393, 133] width 17 height 17
click at [394, 142] on span "play_arrow" at bounding box center [393, 133] width 17 height 17
click at [394, 142] on span "pause" at bounding box center [393, 133] width 17 height 17
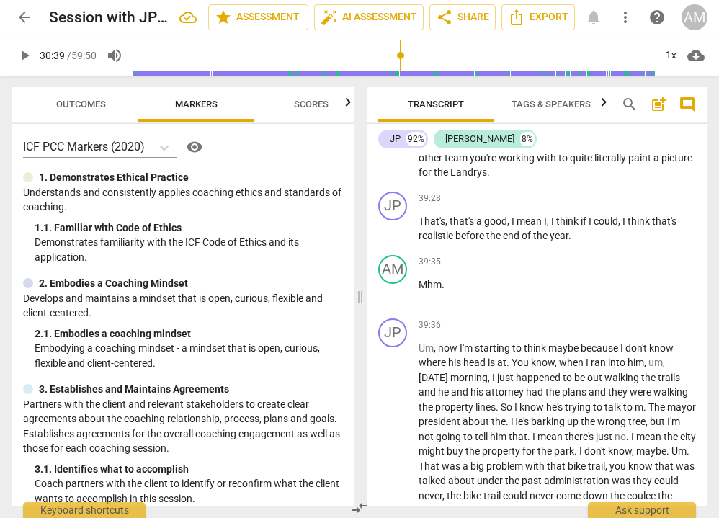
scroll to position [10676, 0]
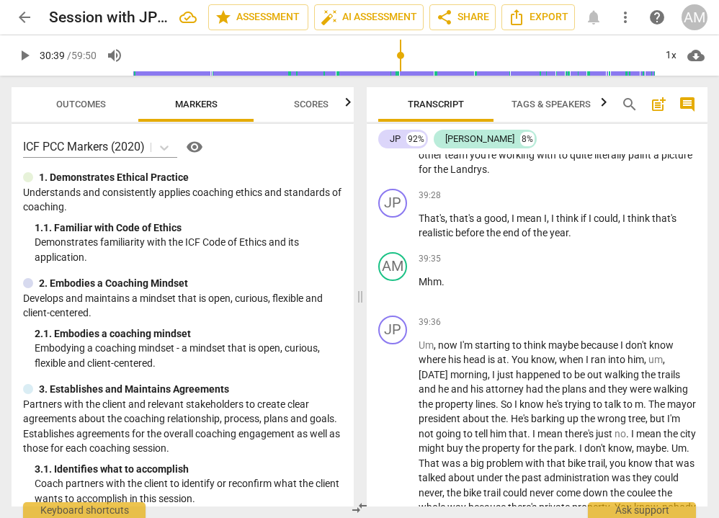
click at [390, 157] on span "play_arrow" at bounding box center [393, 148] width 17 height 17
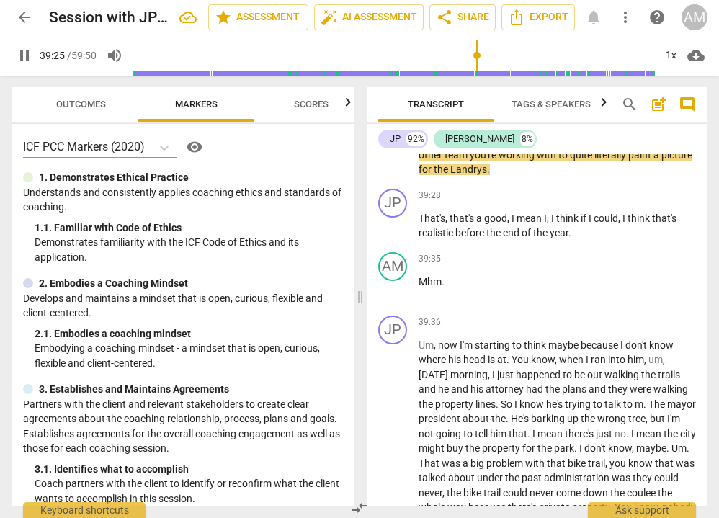
click at [390, 157] on span "pause" at bounding box center [393, 148] width 17 height 17
type input "2366"
click at [530, 177] on p "How realistic does it sound to be able to put something together with the , the…" at bounding box center [557, 147] width 277 height 59
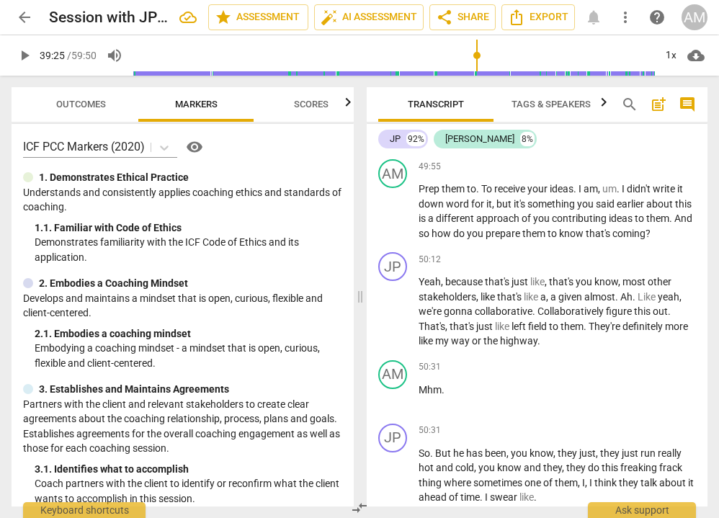
scroll to position [13709, 0]
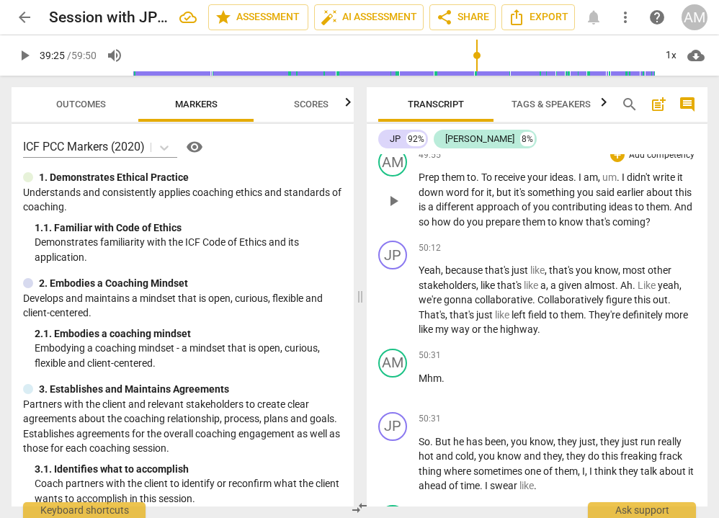
click at [486, 183] on span "To" at bounding box center [487, 178] width 13 height 12
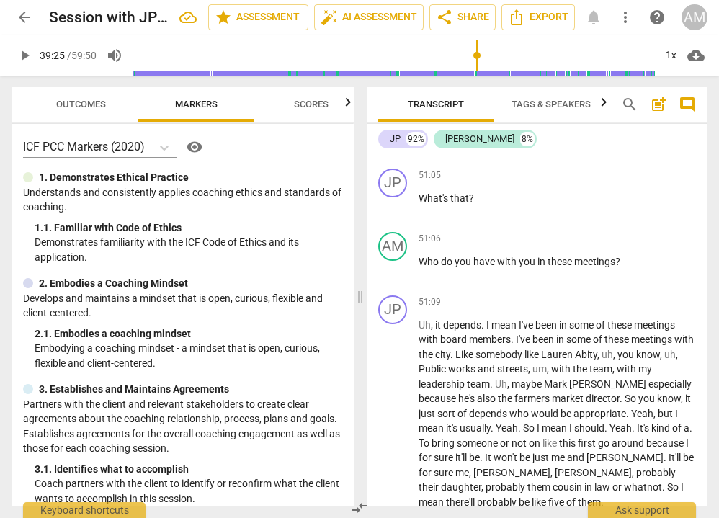
scroll to position [14315, 0]
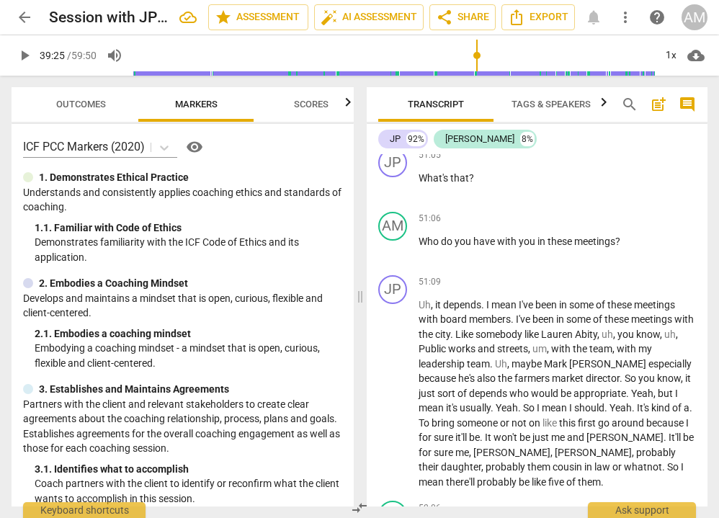
click at [399, 132] on span "play_arrow" at bounding box center [393, 123] width 17 height 17
click at [426, 120] on span "What" at bounding box center [432, 115] width 26 height 12
click at [442, 120] on span "What" at bounding box center [432, 115] width 26 height 12
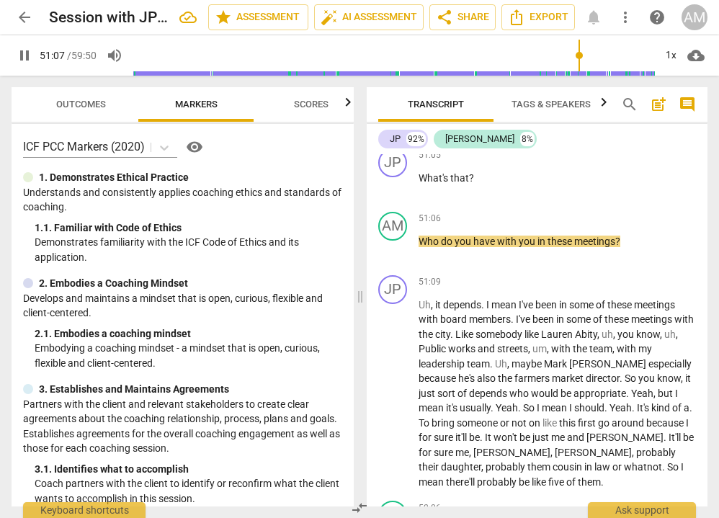
click at [442, 120] on span "What" at bounding box center [432, 115] width 26 height 12
type input "3068"
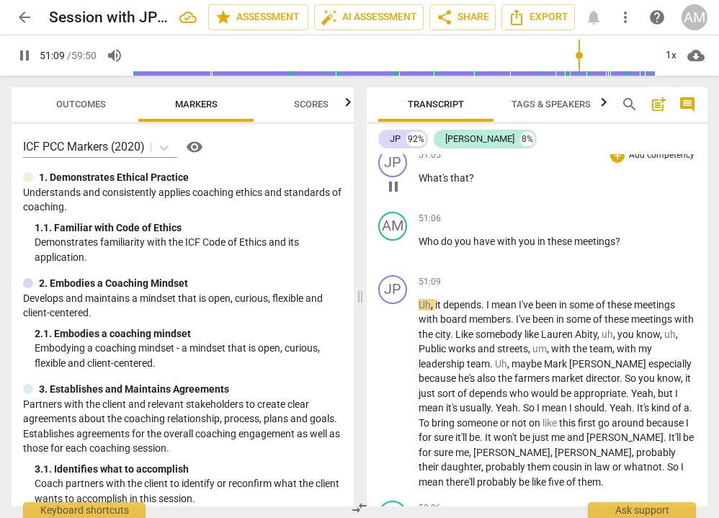
scroll to position [14681, 0]
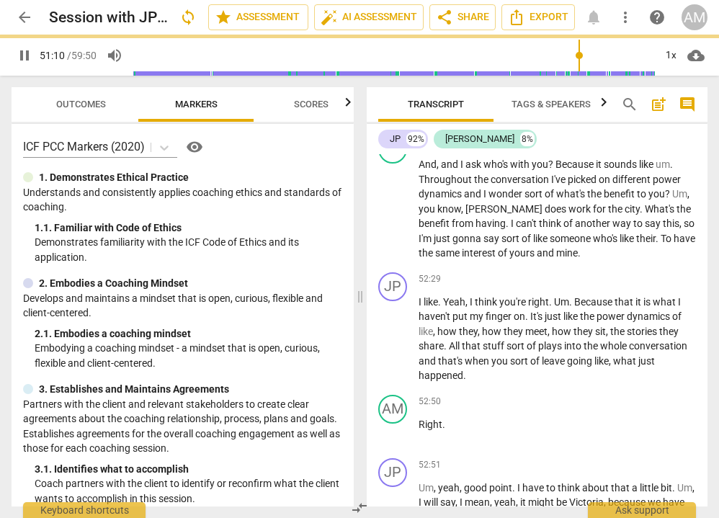
click at [395, 37] on span "pause" at bounding box center [393, 27] width 17 height 17
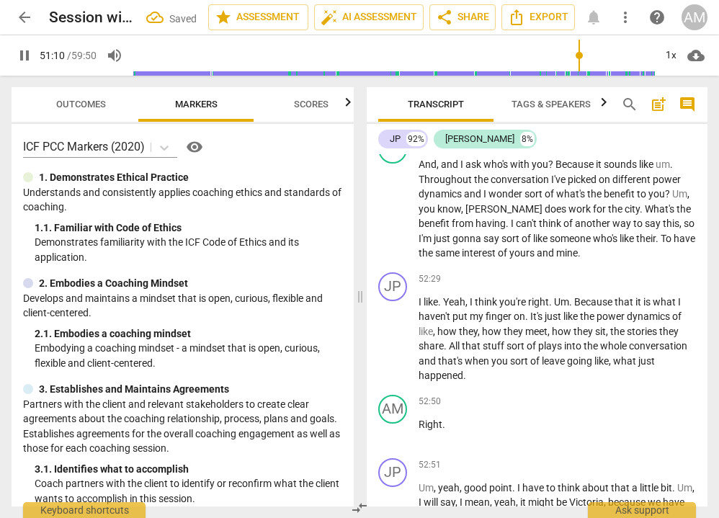
type input "3071"
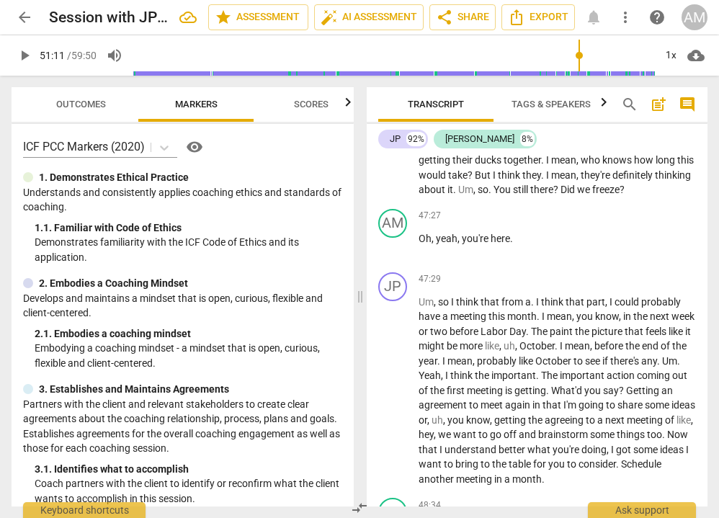
scroll to position [11964, 0]
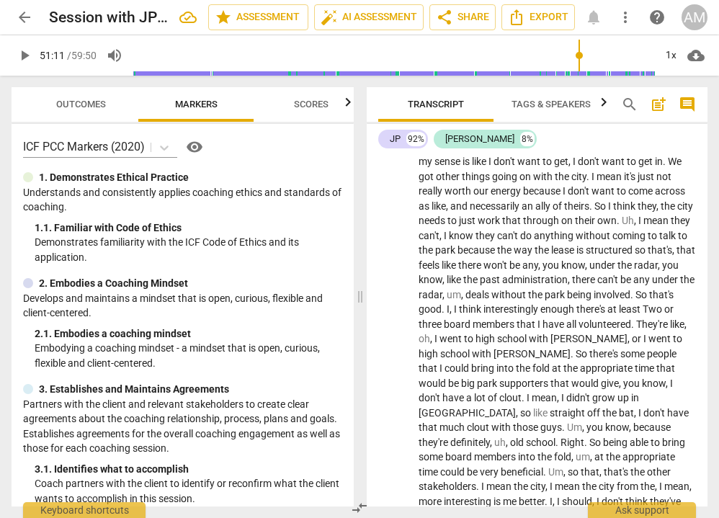
click at [120, 82] on div "Outcomes Markers Scores ICF PCC Markers (2020) visibility 1. Demonstrates Ethic…" at bounding box center [180, 297] width 360 height 443
click at [449, 9] on span "share" at bounding box center [444, 17] width 17 height 17
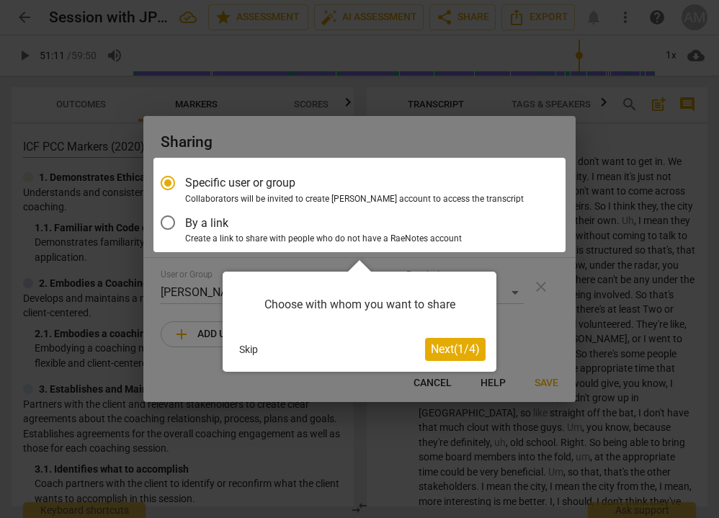
click at [445, 352] on span "Next ( 1 / 4 )" at bounding box center [455, 349] width 49 height 14
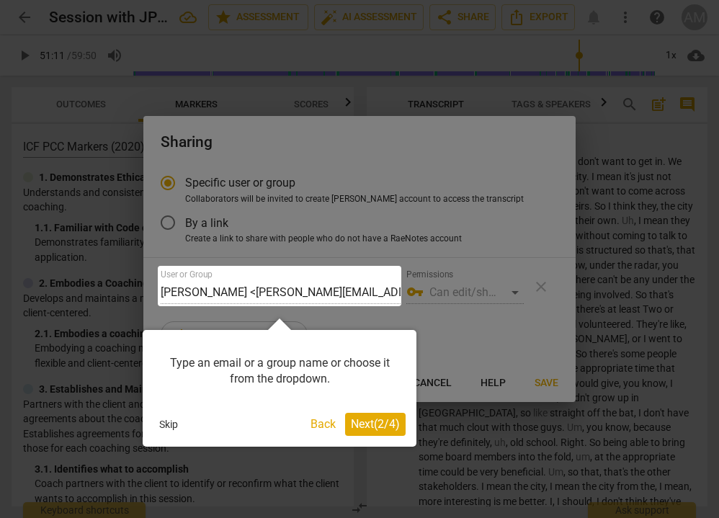
click at [384, 421] on span "Next ( 2 / 4 )" at bounding box center [375, 424] width 49 height 14
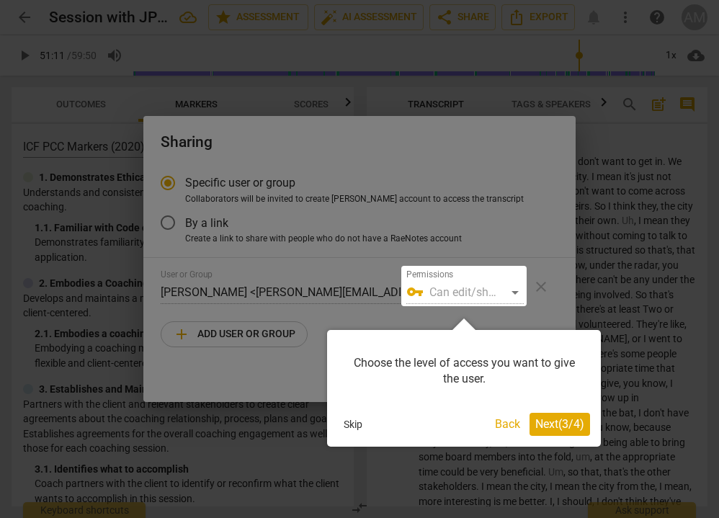
click at [562, 425] on span "Next ( 3 / 4 )" at bounding box center [560, 424] width 49 height 14
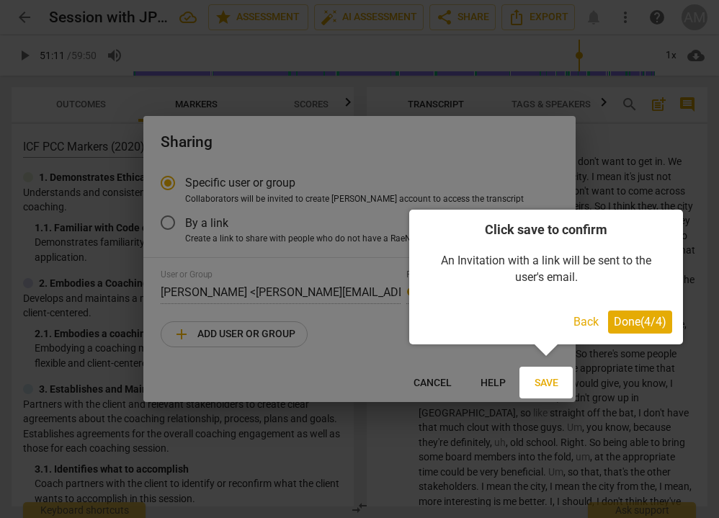
click at [631, 324] on span "Done ( 4 / 4 )" at bounding box center [640, 322] width 53 height 14
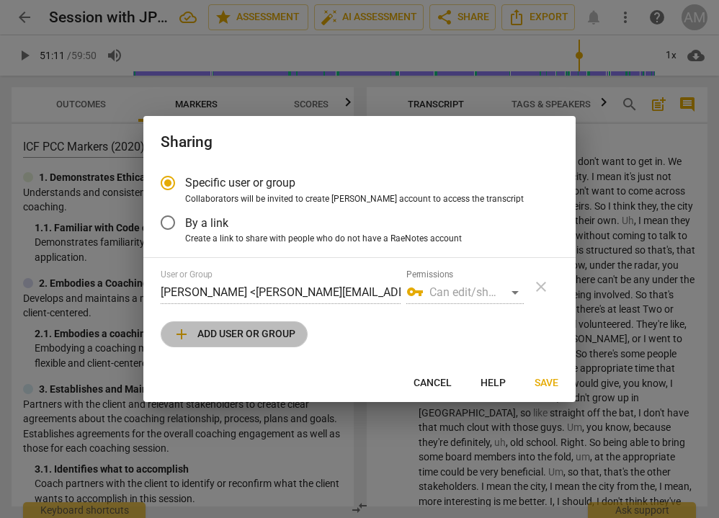
click at [264, 329] on span "add Add user or group" at bounding box center [234, 334] width 123 height 17
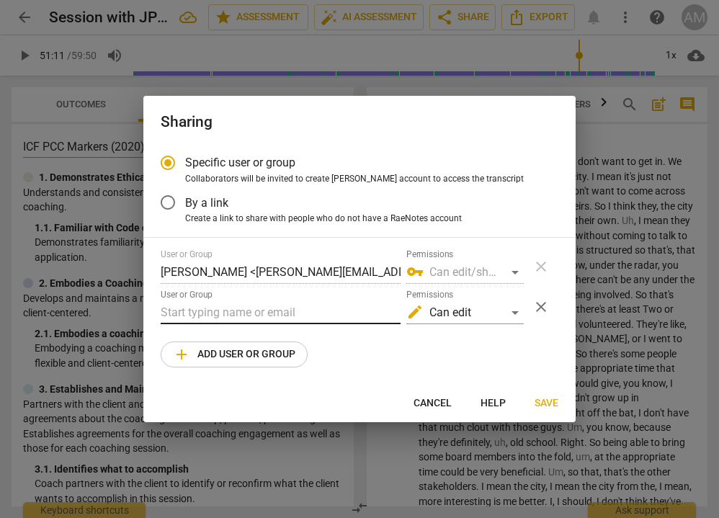
click at [277, 315] on input "text" at bounding box center [281, 312] width 240 height 23
click at [442, 405] on span "Cancel" at bounding box center [433, 403] width 38 height 14
radio input "false"
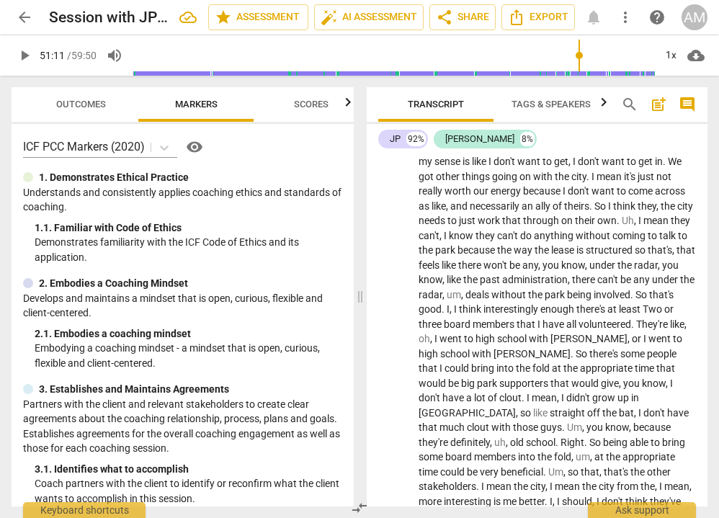
scroll to position [12083, 0]
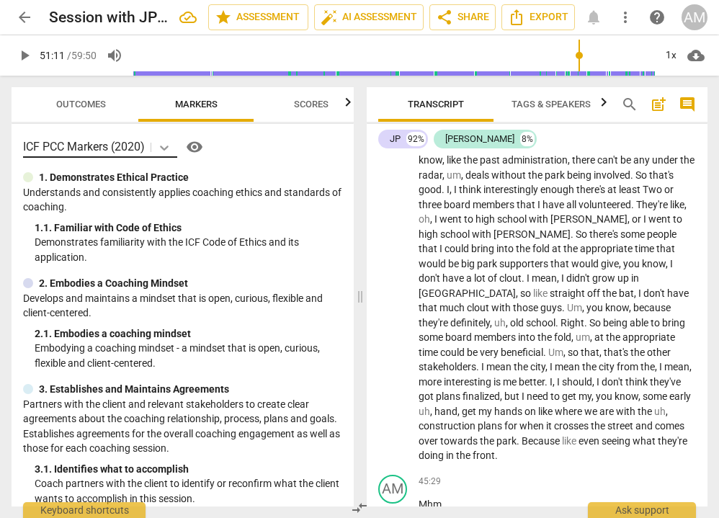
click at [168, 143] on icon at bounding box center [164, 148] width 14 height 14
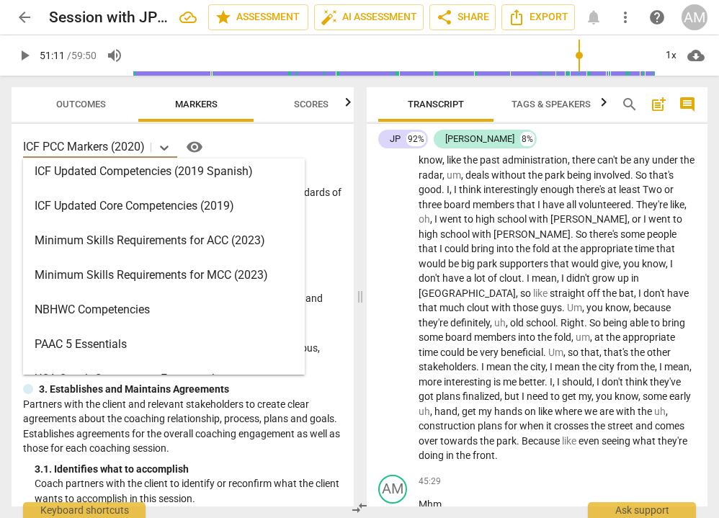
scroll to position [0, 0]
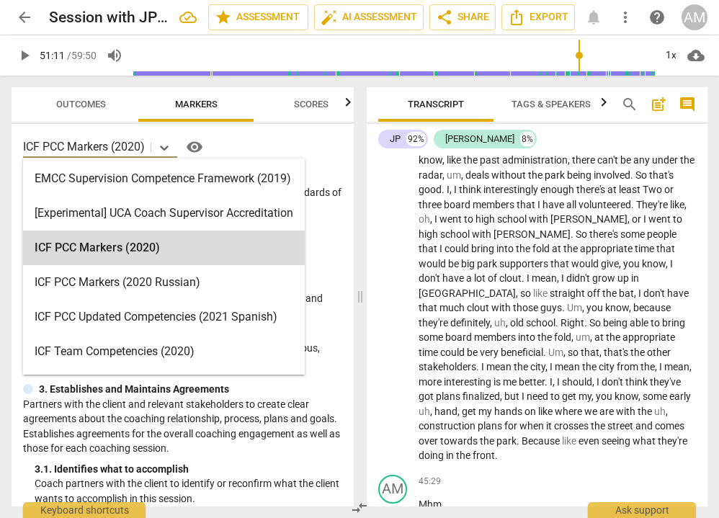
click at [315, 99] on span "Scores" at bounding box center [311, 104] width 35 height 11
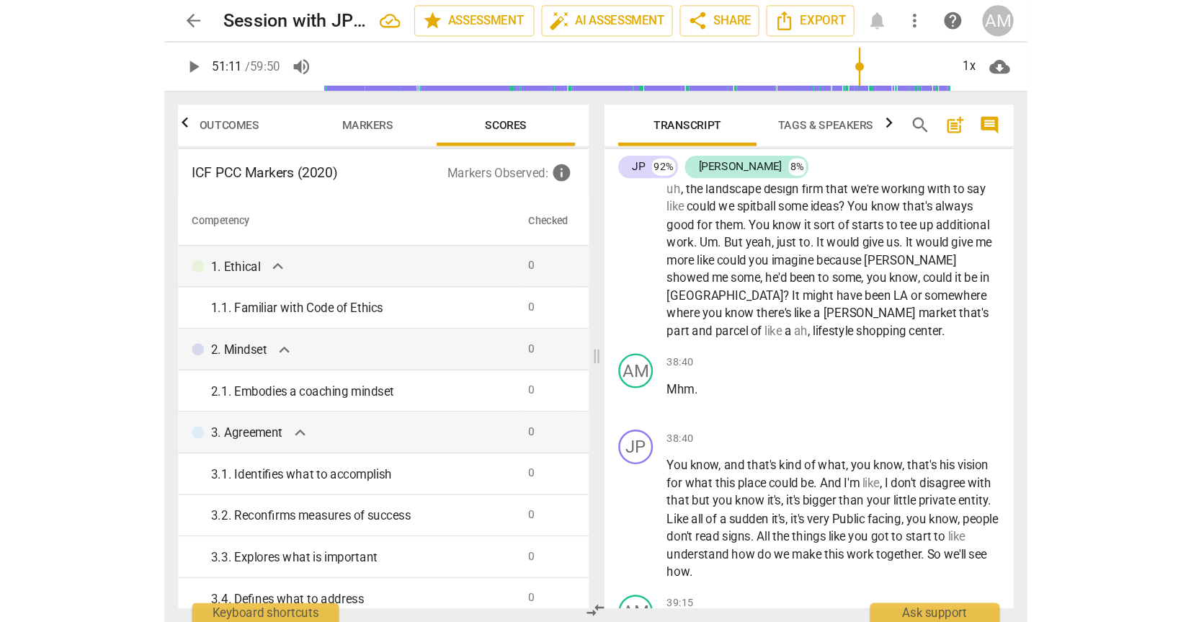
scroll to position [7424, 0]
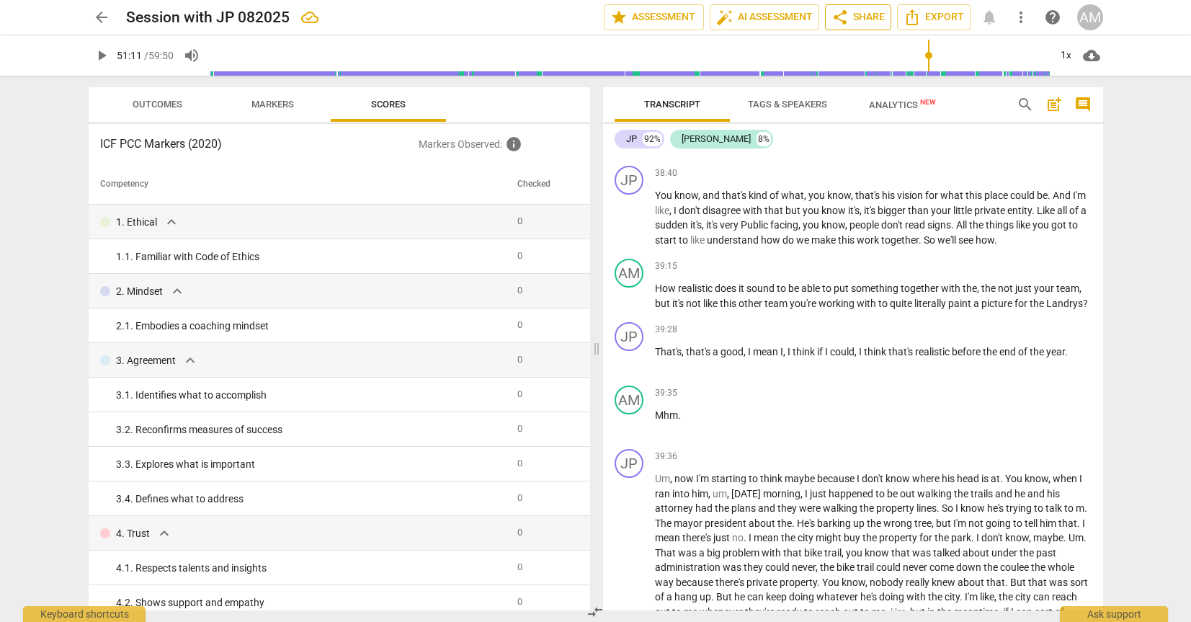
click at [845, 18] on span "share" at bounding box center [840, 17] width 17 height 17
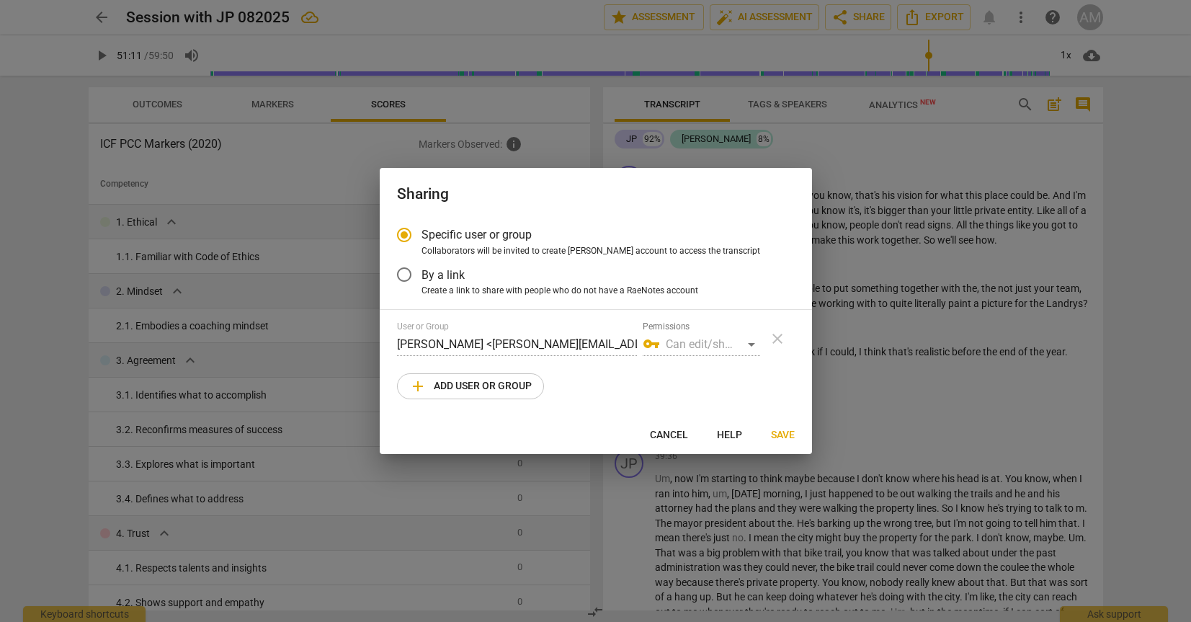
click at [728, 345] on div "vpn_key Can edit/share" at bounding box center [701, 344] width 117 height 23
click at [497, 383] on span "add Add user or group" at bounding box center [470, 386] width 123 height 17
radio input "false"
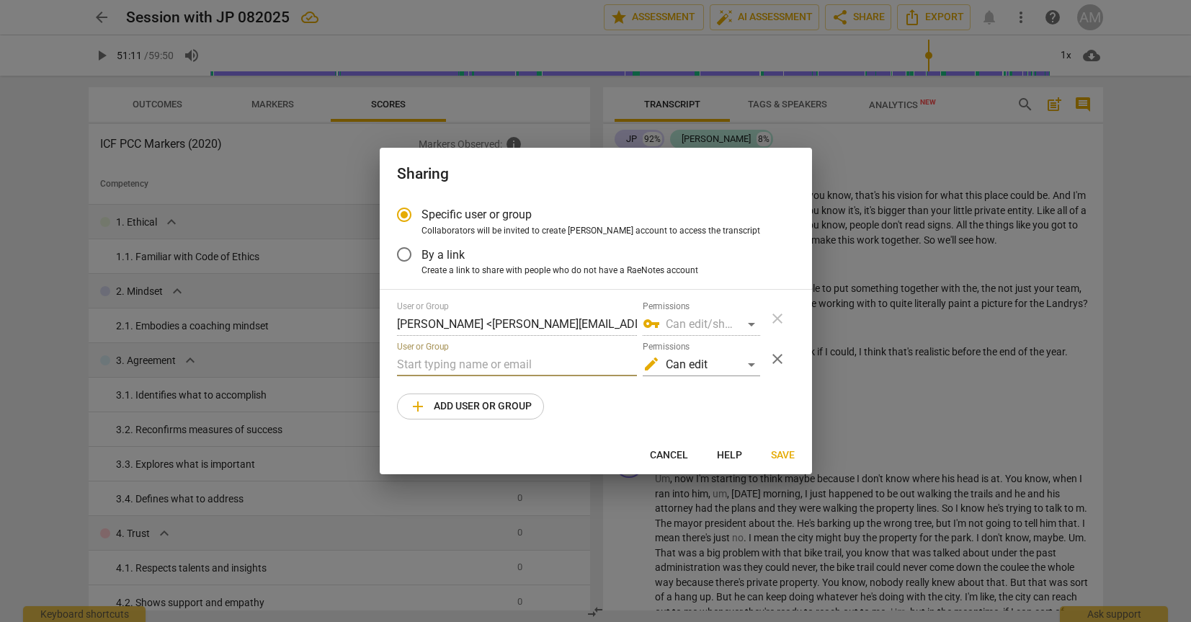
click at [508, 364] on input "text" at bounding box center [517, 364] width 240 height 23
paste input "[PERSON_NAME][EMAIL_ADDRESS][DOMAIN_NAME]"
type input "[PERSON_NAME][EMAIL_ADDRESS][DOMAIN_NAME]"
click at [742, 357] on div "edit Can edit" at bounding box center [701, 364] width 117 height 23
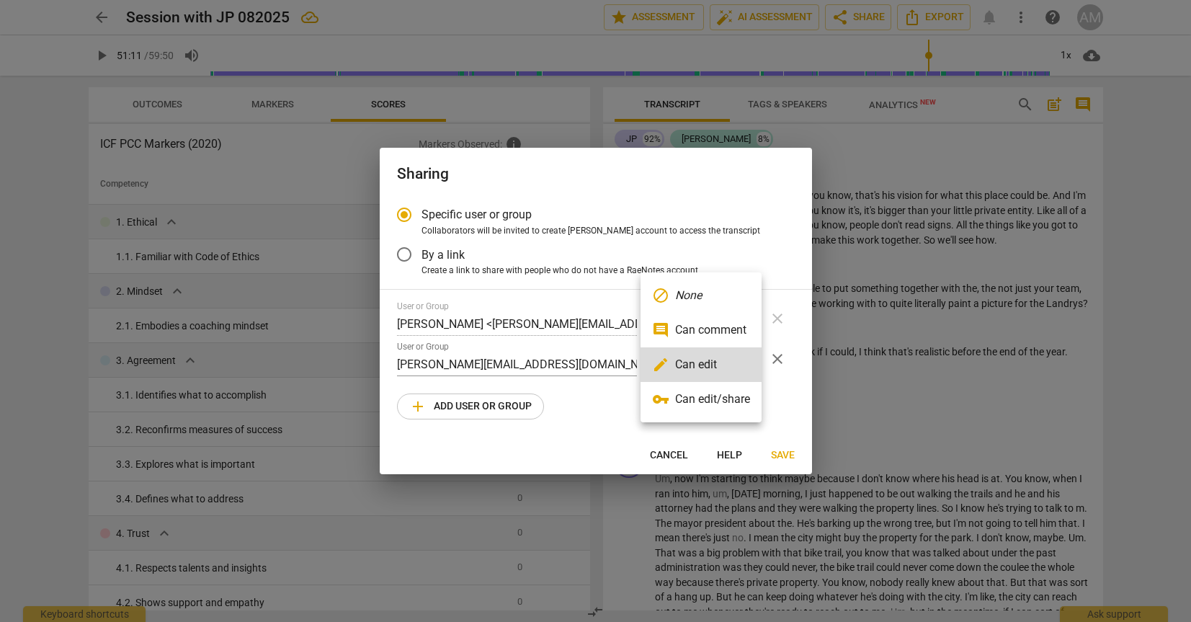
click at [600, 400] on div at bounding box center [595, 311] width 1191 height 622
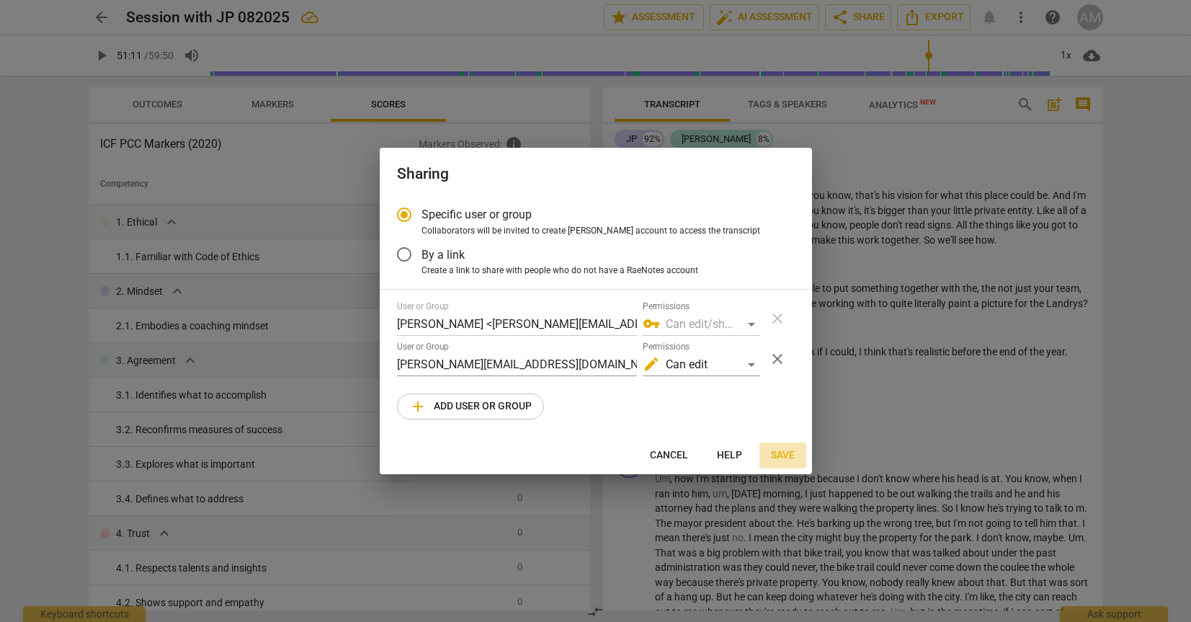
click at [782, 454] on span "Save" at bounding box center [783, 455] width 24 height 14
radio input "false"
type input "[PERSON_NAME] <[PERSON_NAME][EMAIL_ADDRESS][DOMAIN_NAME]>"
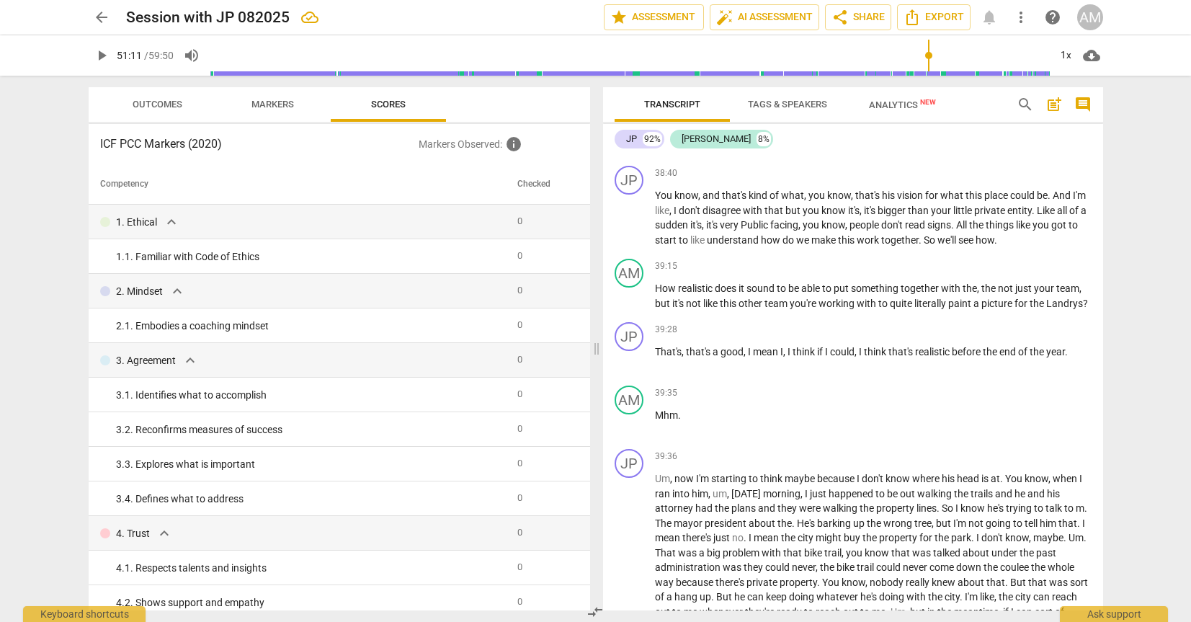
type input "3071"
